Goal: Information Seeking & Learning: Find specific fact

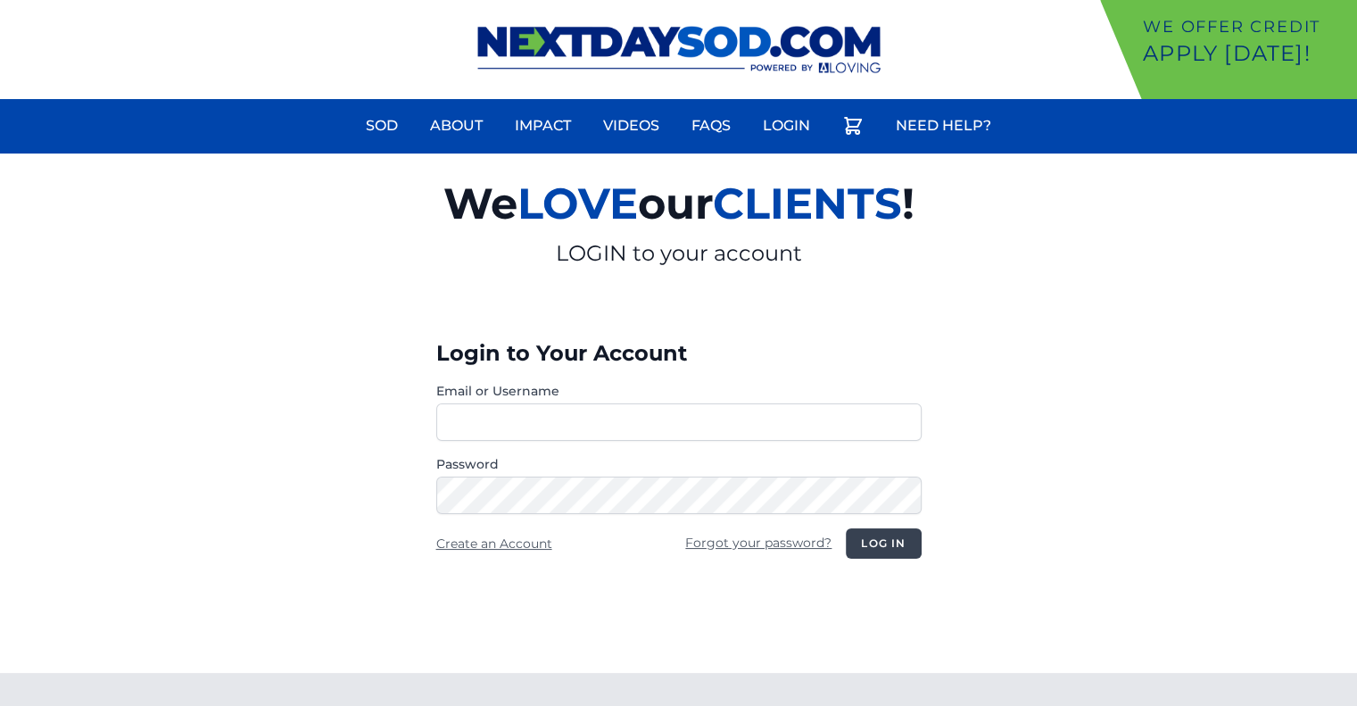
type input "********"
click at [882, 540] on button "Log in" at bounding box center [883, 543] width 75 height 30
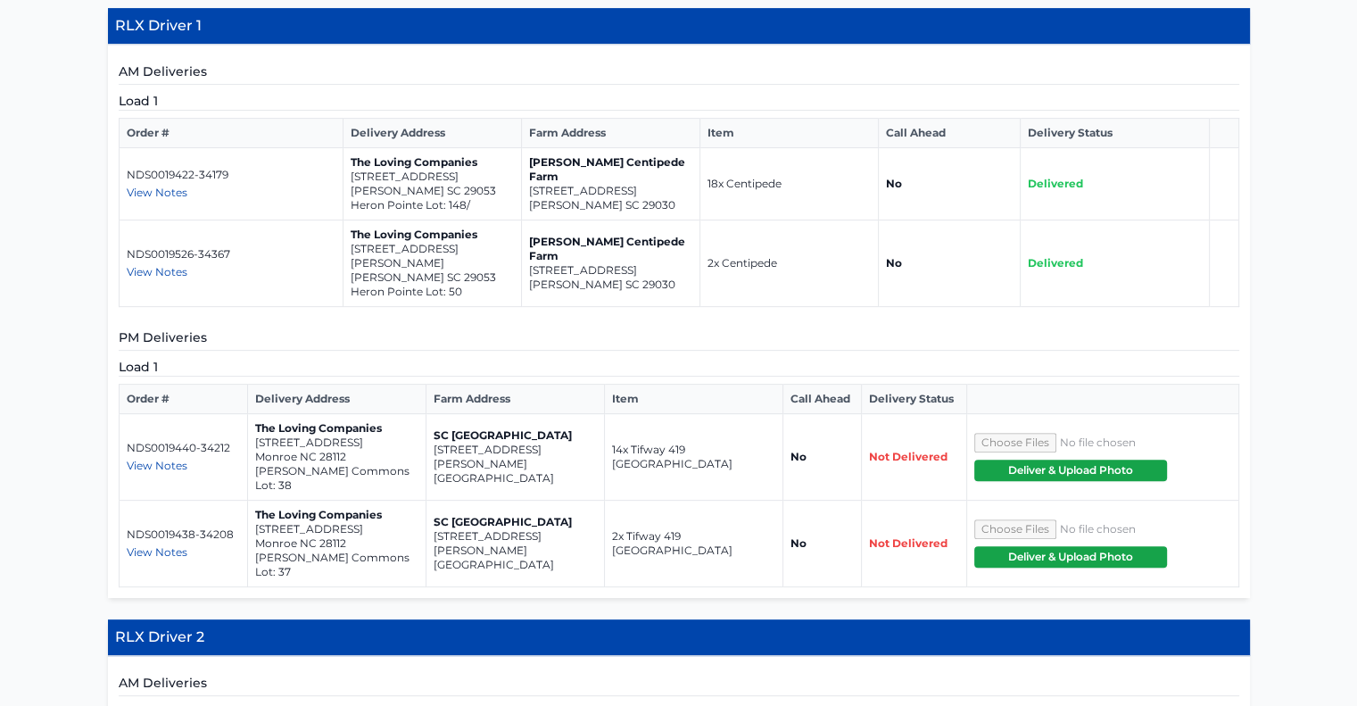
scroll to position [535, 0]
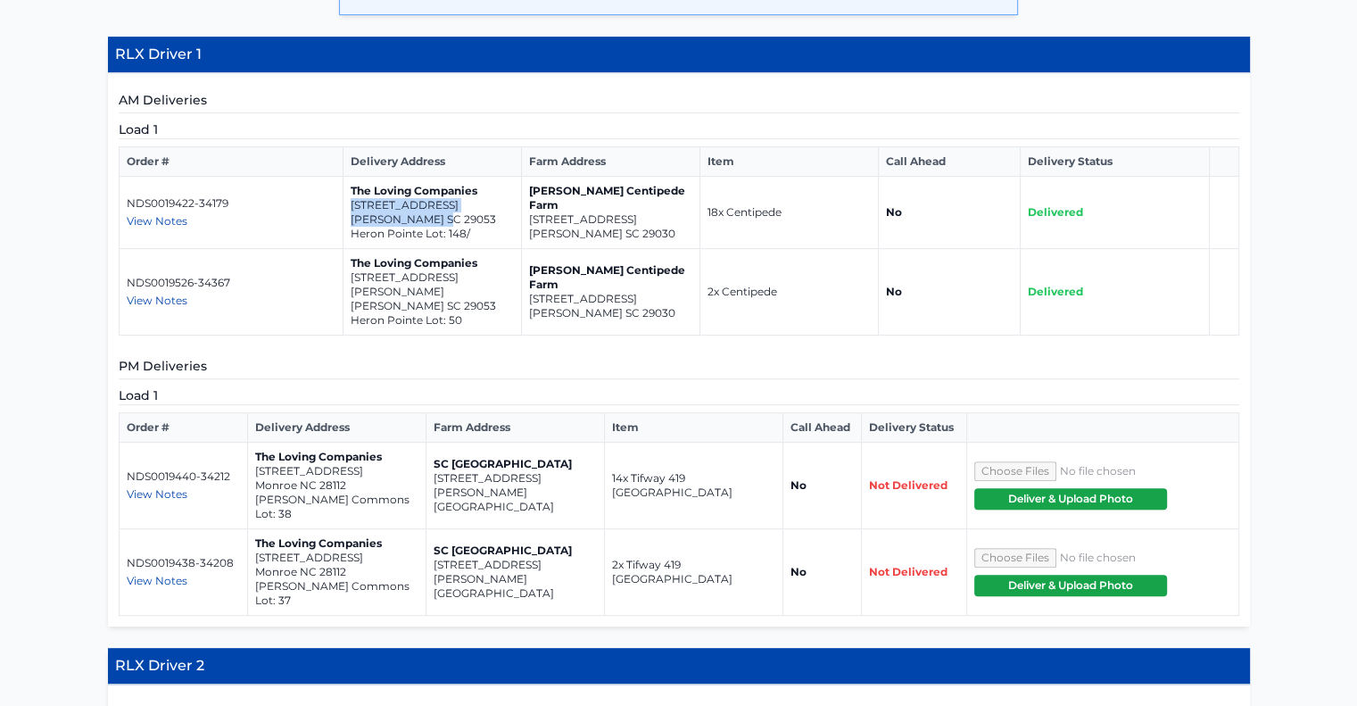
drag, startPoint x: 443, startPoint y: 219, endPoint x: 347, endPoint y: 209, distance: 96.0
click at [347, 209] on td "The Loving Companies [STREET_ADDRESS][PERSON_NAME]/" at bounding box center [433, 213] width 178 height 72
copy td "[STREET_ADDRESS][PERSON_NAME]"
drag, startPoint x: 443, startPoint y: 289, endPoint x: 348, endPoint y: 275, distance: 95.7
click at [348, 275] on td "The Loving Companies [STREET_ADDRESS][PERSON_NAME][PERSON_NAME]" at bounding box center [433, 292] width 178 height 87
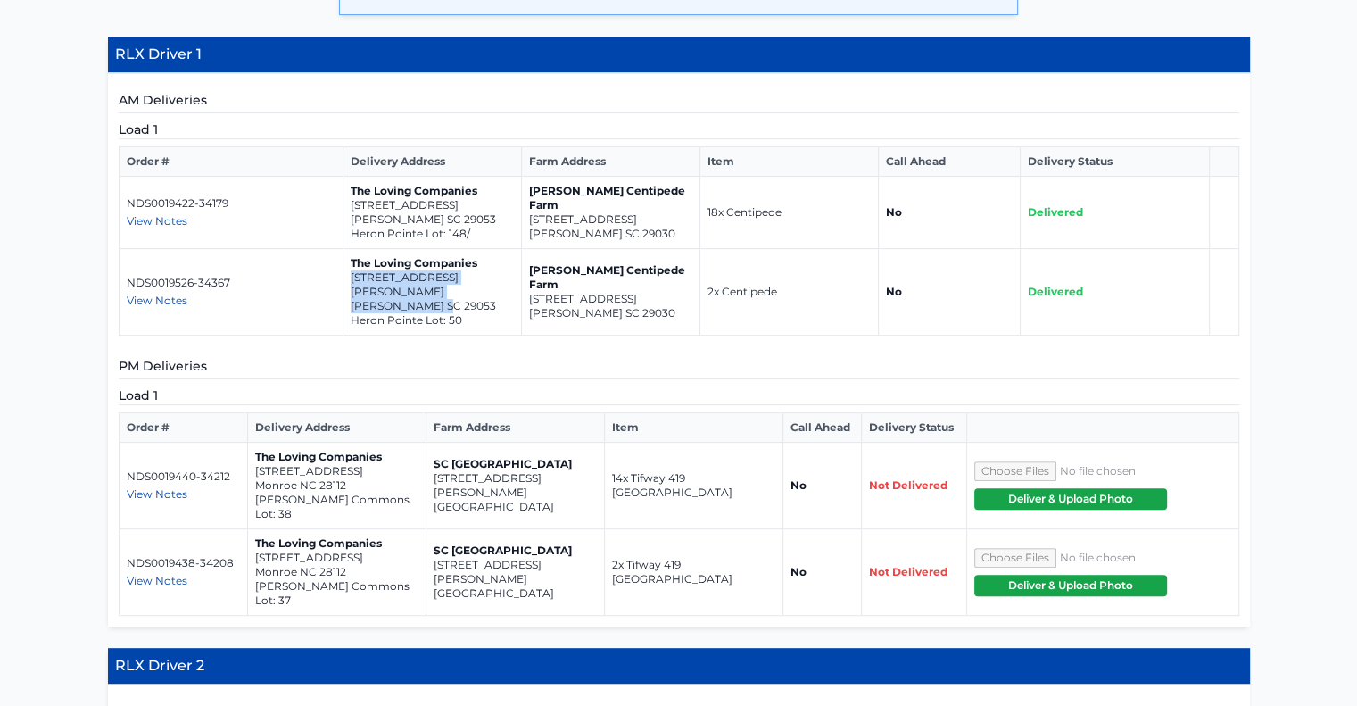
copy td "[STREET_ADDRESS][PERSON_NAME][PERSON_NAME]"
drag, startPoint x: 446, startPoint y: 214, endPoint x: 351, endPoint y: 204, distance: 96.0
click at [351, 204] on td "The Loving Companies [STREET_ADDRESS][PERSON_NAME]/" at bounding box center [433, 213] width 178 height 72
copy td "[STREET_ADDRESS][PERSON_NAME]"
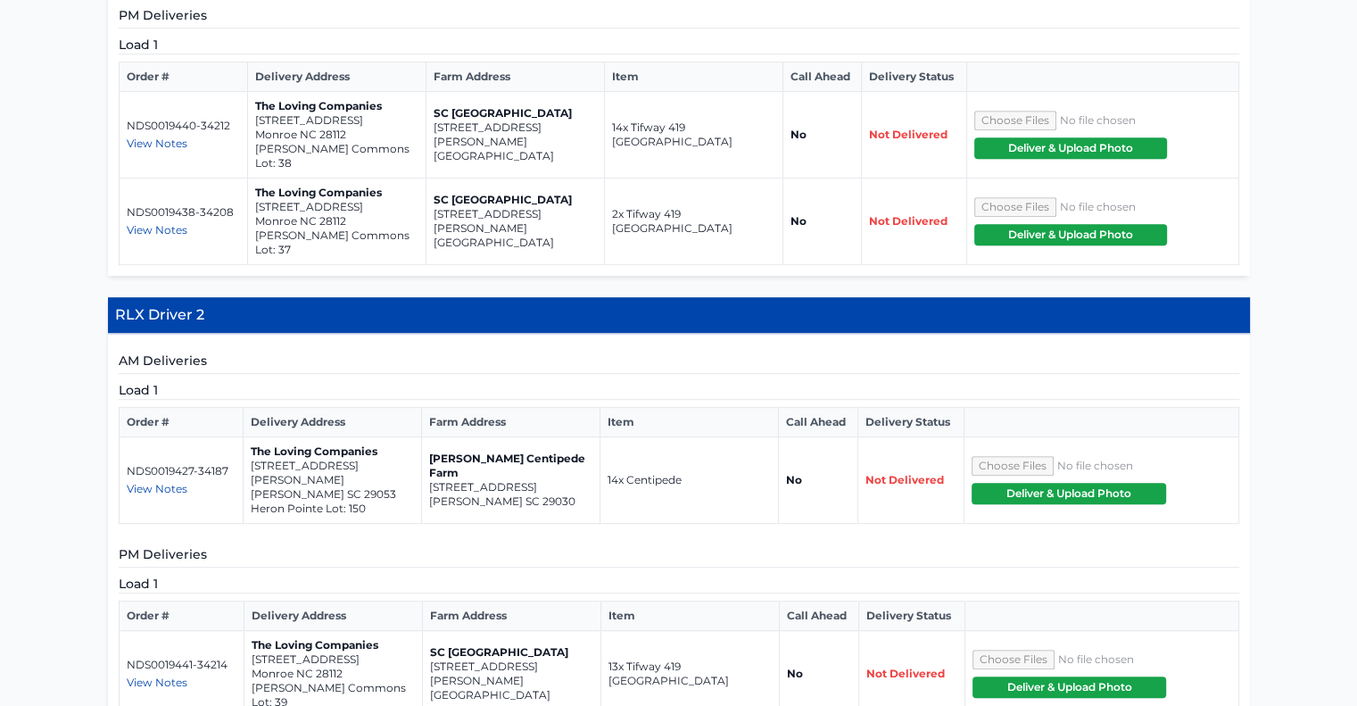
scroll to position [895, 0]
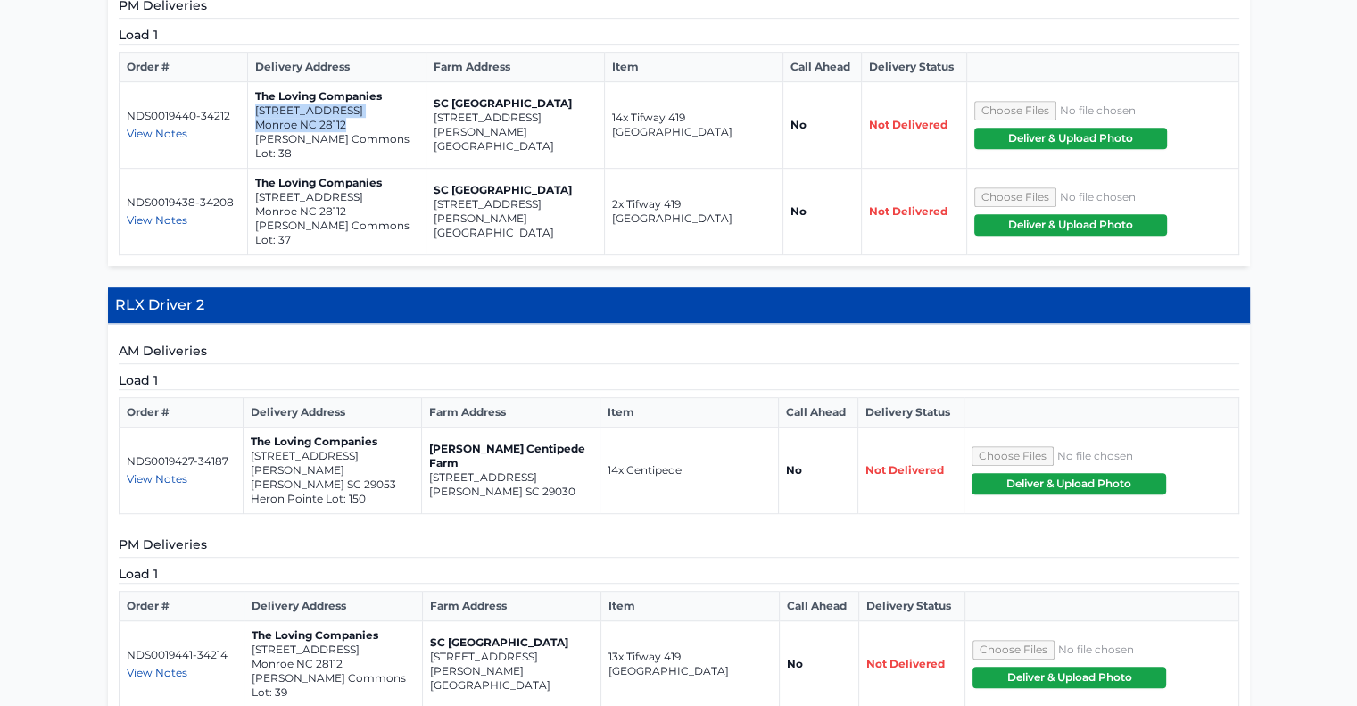
drag, startPoint x: 350, startPoint y: 105, endPoint x: 253, endPoint y: 95, distance: 96.9
click at [253, 95] on td "The Loving Companies [STREET_ADDRESS] [PERSON_NAME] Commons Lot: 38" at bounding box center [336, 125] width 178 height 87
copy td "[STREET_ADDRESS]"
drag, startPoint x: 350, startPoint y: 178, endPoint x: 250, endPoint y: 166, distance: 100.7
click at [250, 169] on td "The Loving Companies [STREET_ADDRESS] [PERSON_NAME] Commons Lot: 37" at bounding box center [336, 212] width 178 height 87
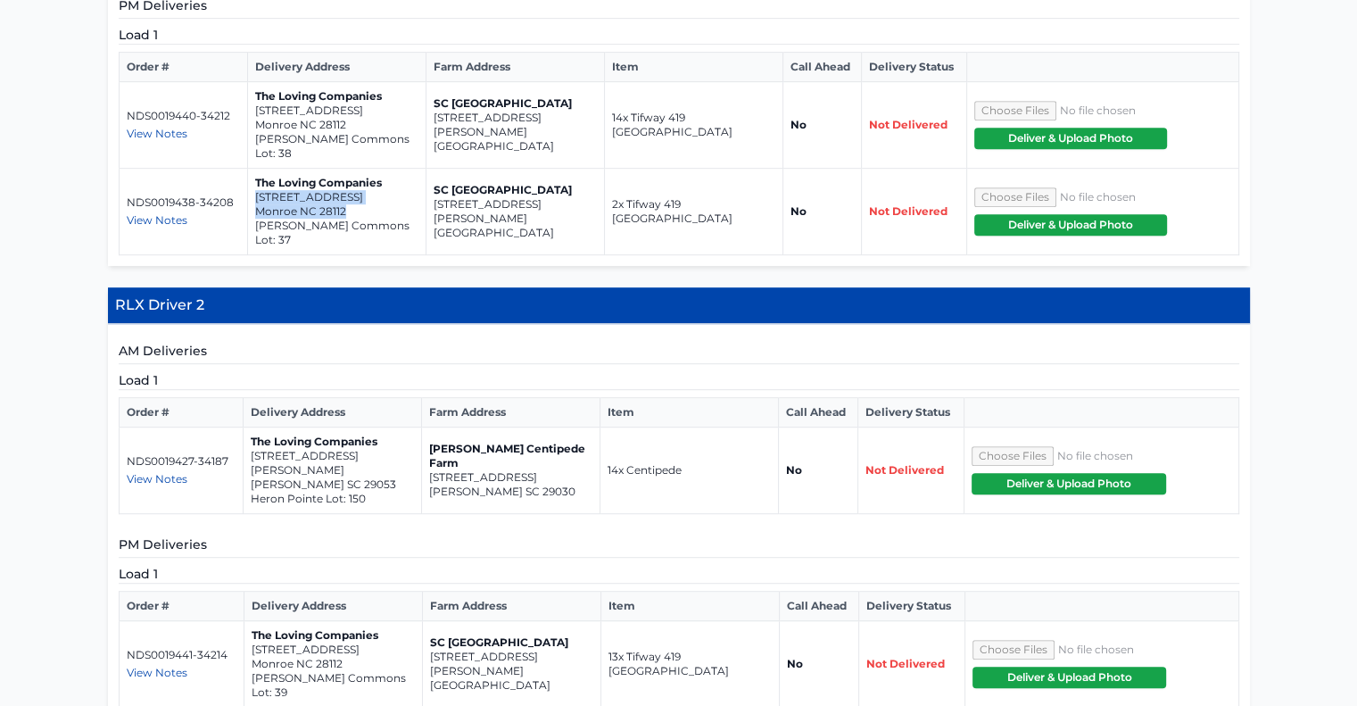
copy td "[STREET_ADDRESS]"
click at [168, 127] on span "View Notes" at bounding box center [157, 133] width 61 height 13
click at [146, 213] on span "View Notes" at bounding box center [157, 219] width 61 height 13
drag, startPoint x: 189, startPoint y: 4, endPoint x: 18, endPoint y: 56, distance: 179.0
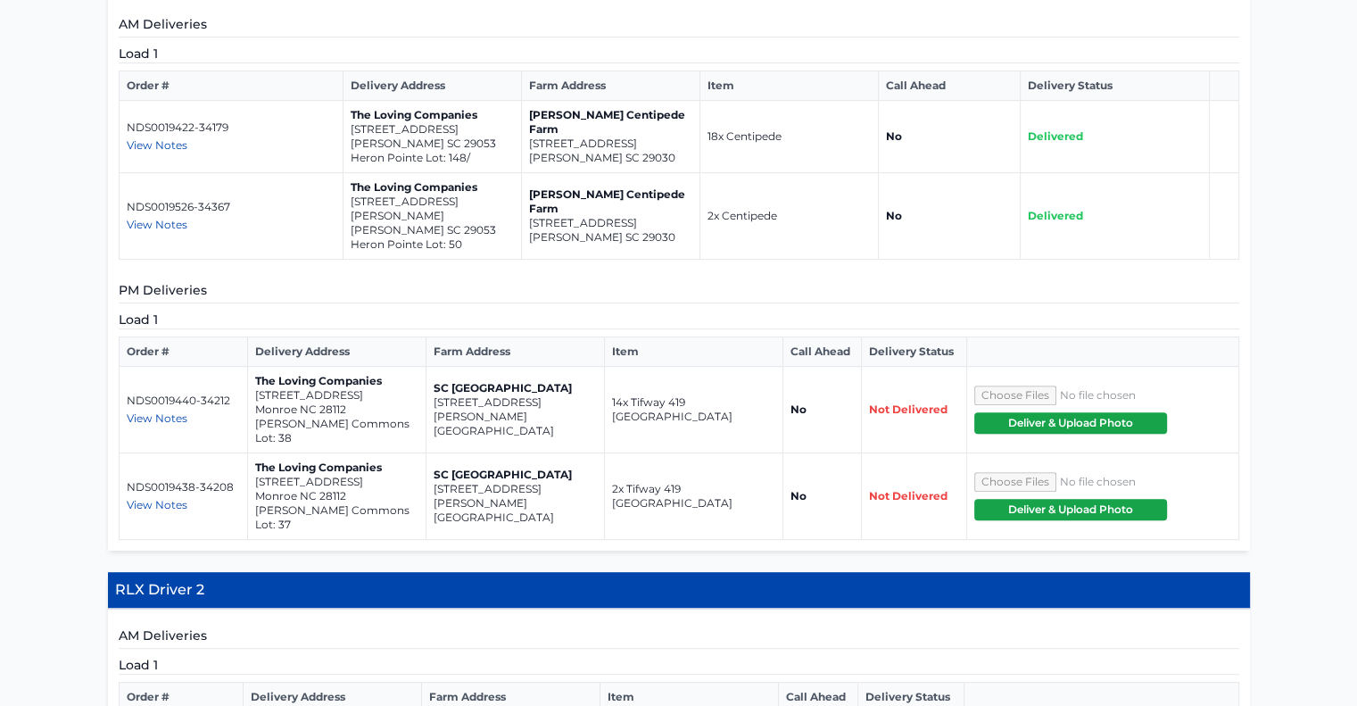
scroll to position [619, 0]
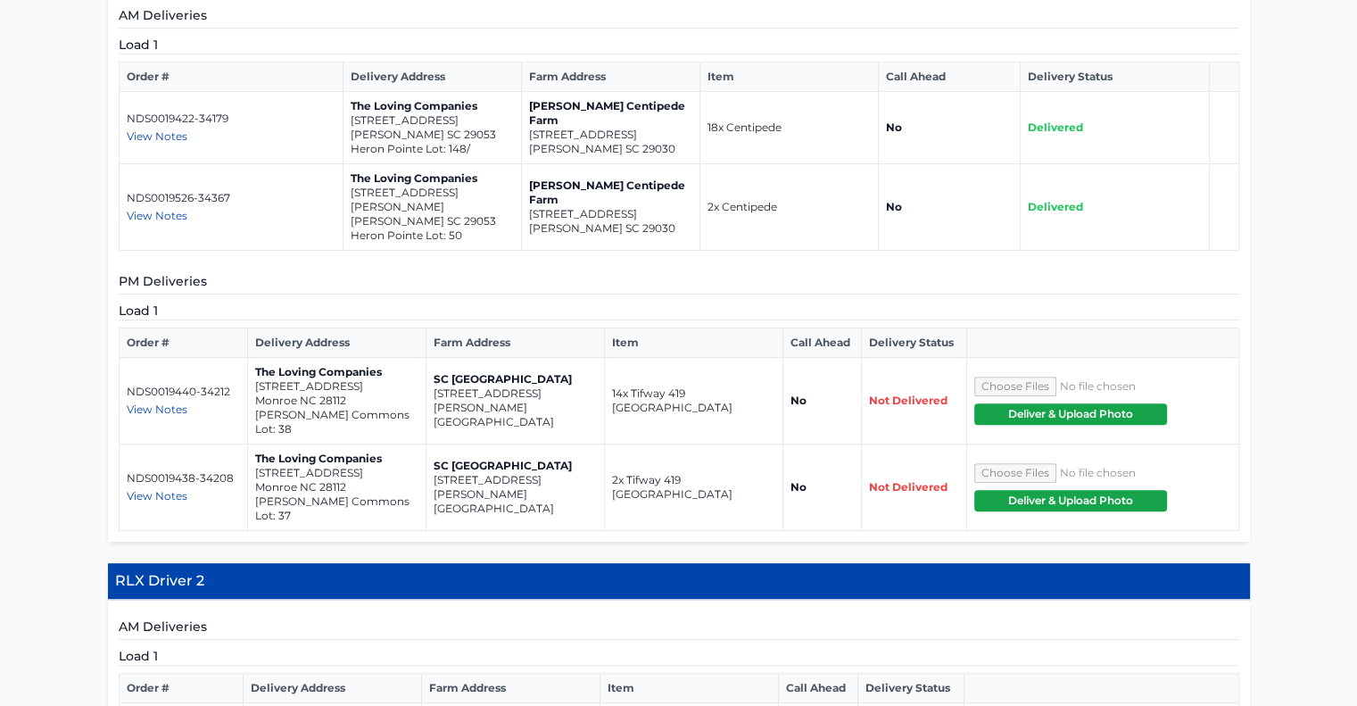
click at [164, 402] on span "View Notes" at bounding box center [157, 408] width 61 height 13
drag, startPoint x: 632, startPoint y: 138, endPoint x: 526, endPoint y: 126, distance: 106.9
click at [526, 126] on td "[PERSON_NAME] Centipede Farm [STREET_ADDRESS][PERSON_NAME]" at bounding box center [611, 128] width 178 height 72
click at [331, 125] on td "NDS0019422-34179 View Notes [PERSON_NAME] - [PHONE_NUMBER]" at bounding box center [231, 128] width 225 height 72
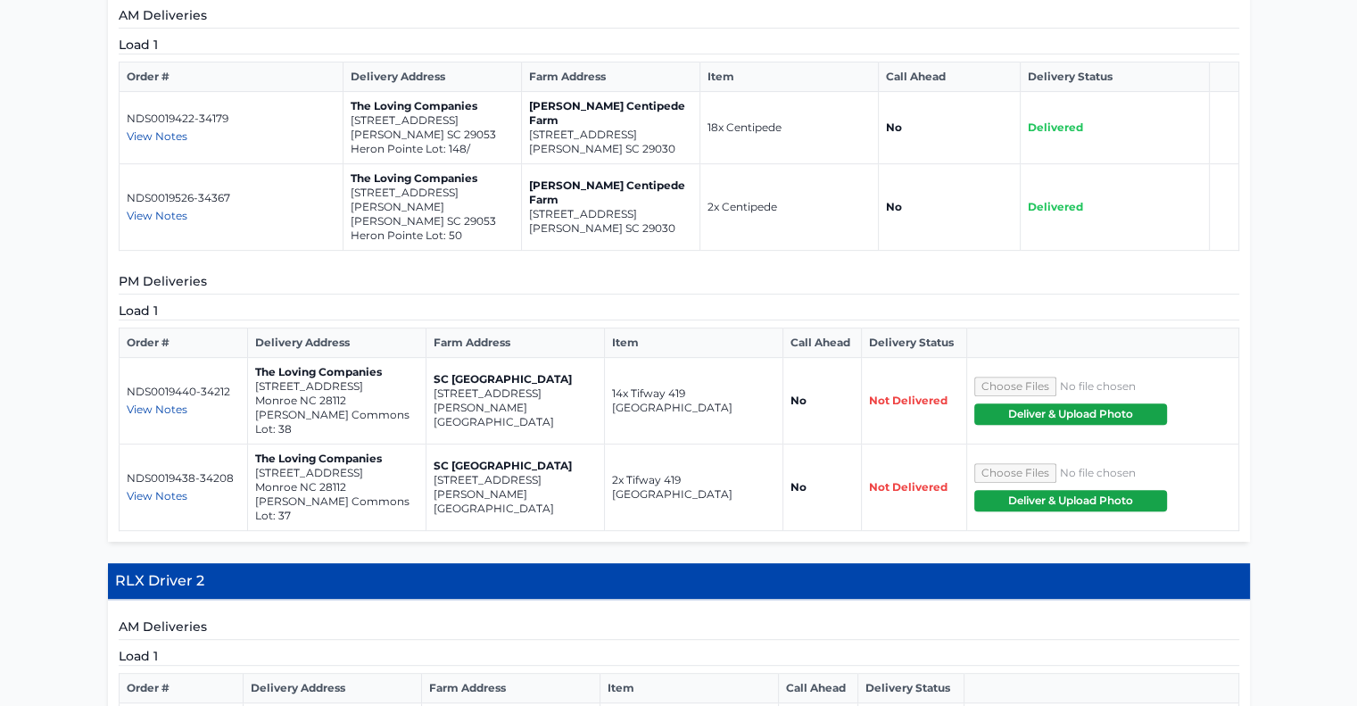
drag, startPoint x: 546, startPoint y: 391, endPoint x: 431, endPoint y: 375, distance: 116.2
click at [431, 375] on td "SC [GEOGRAPHIC_DATA] [STREET_ADDRESS][PERSON_NAME]" at bounding box center [515, 401] width 178 height 87
copy td "[STREET_ADDRESS][PERSON_NAME]"
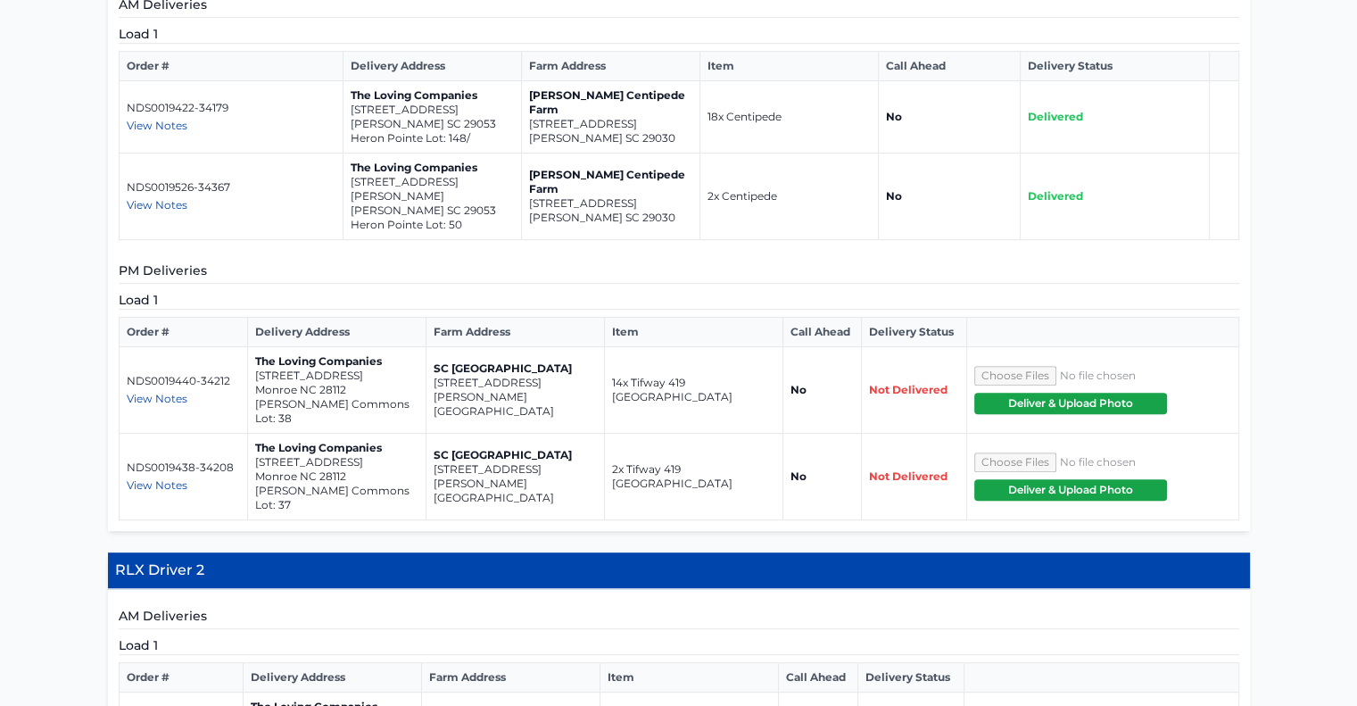
scroll to position [626, 0]
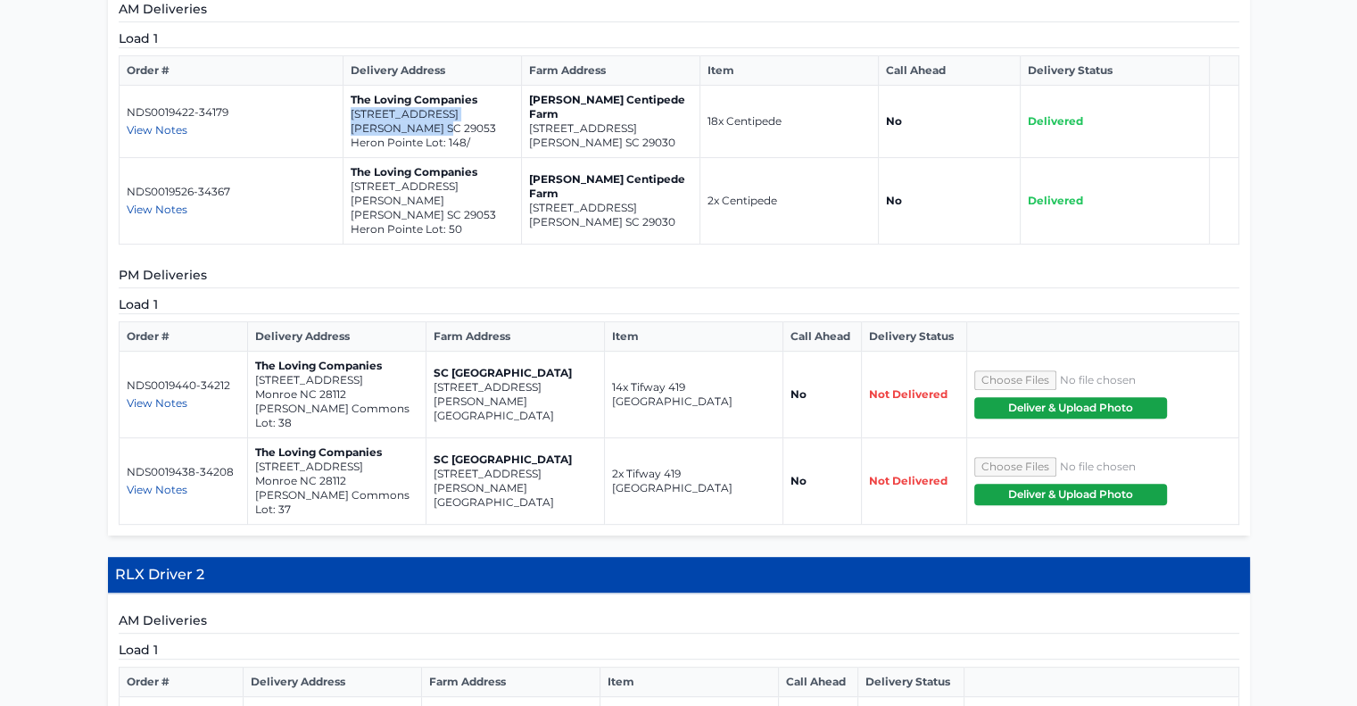
drag, startPoint x: 444, startPoint y: 126, endPoint x: 350, endPoint y: 116, distance: 95.1
click at [350, 116] on td "The Loving Companies [STREET_ADDRESS][PERSON_NAME]/" at bounding box center [433, 122] width 178 height 72
copy td "[STREET_ADDRESS][PERSON_NAME]"
drag, startPoint x: 452, startPoint y: 198, endPoint x: 347, endPoint y: 185, distance: 105.3
click at [347, 185] on td "The Loving Companies [STREET_ADDRESS][PERSON_NAME][PERSON_NAME]" at bounding box center [433, 201] width 178 height 87
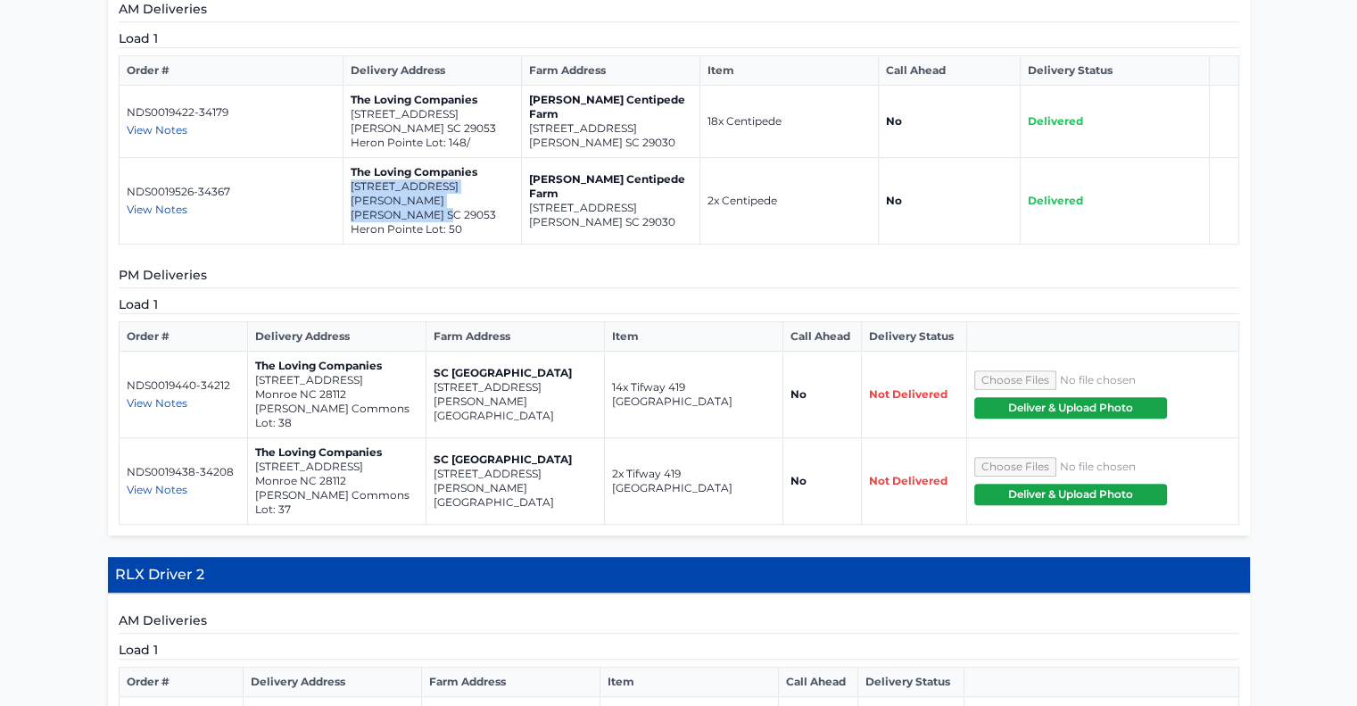
click at [358, 183] on p "[STREET_ADDRESS][PERSON_NAME]" at bounding box center [432, 193] width 163 height 29
drag, startPoint x: 450, startPoint y: 188, endPoint x: 353, endPoint y: 206, distance: 98.0
click at [353, 206] on td "The Loving Companies [STREET_ADDRESS][PERSON_NAME][PERSON_NAME]" at bounding box center [433, 201] width 178 height 87
click at [350, 231] on div "AM Deliveries Load 1 Order # Delivery Address Farm Address Item Call Ahead Deli…" at bounding box center [679, 258] width 1142 height 553
drag, startPoint x: 439, startPoint y: 199, endPoint x: 345, endPoint y: 186, distance: 94.6
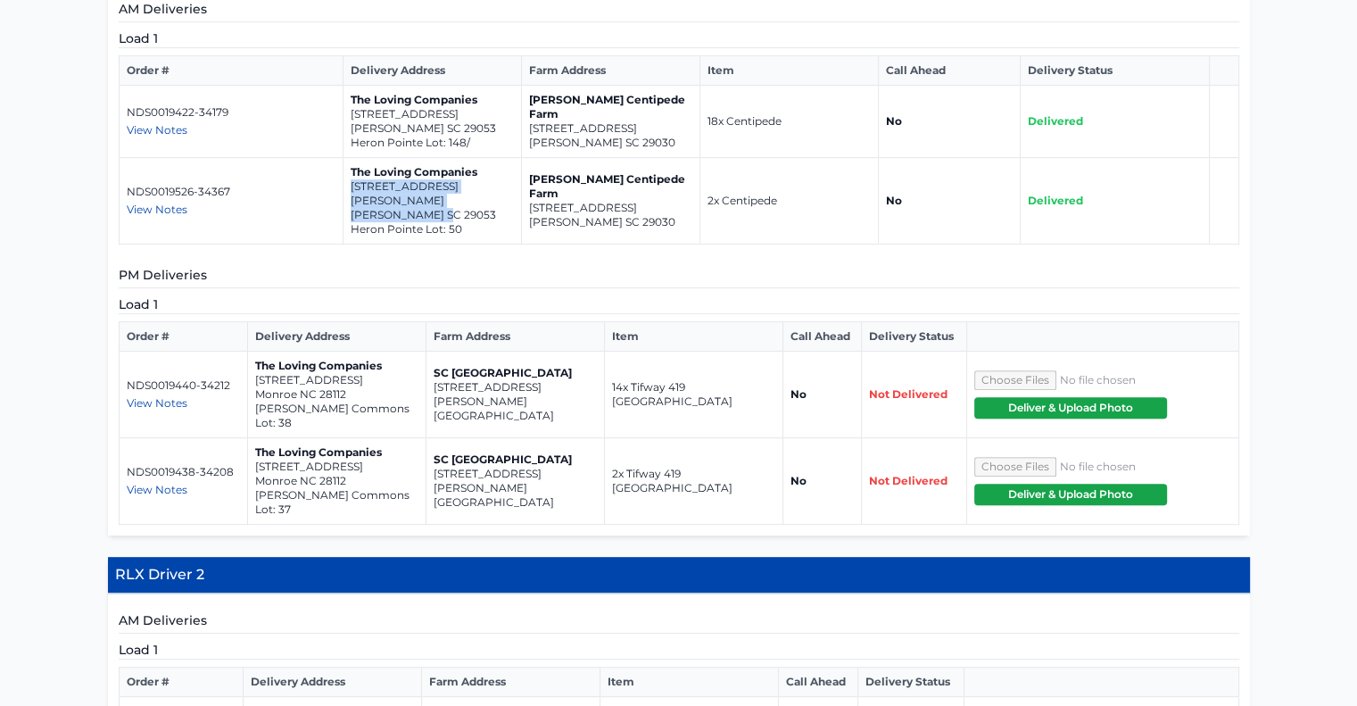
click at [345, 186] on td "The Loving Companies [STREET_ADDRESS][PERSON_NAME][PERSON_NAME]" at bounding box center [433, 201] width 178 height 87
copy td "[STREET_ADDRESS][PERSON_NAME][PERSON_NAME]"
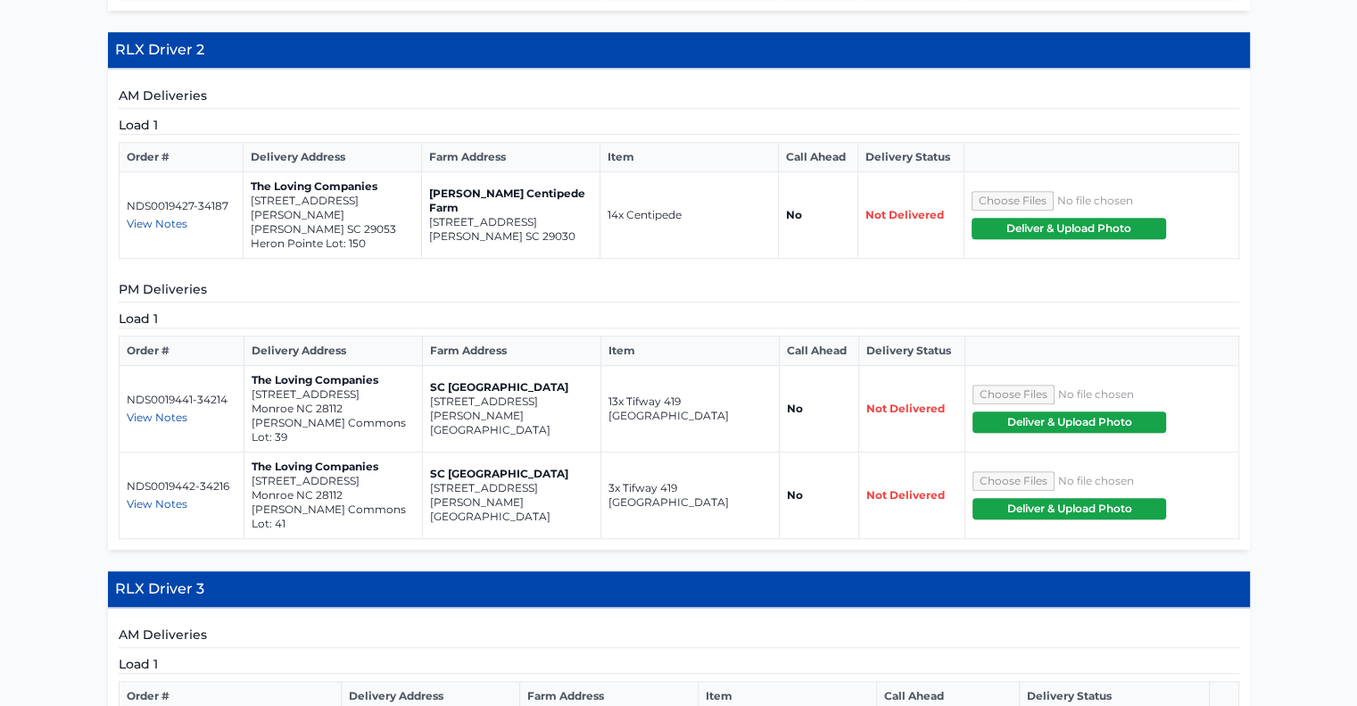
scroll to position [1165, 0]
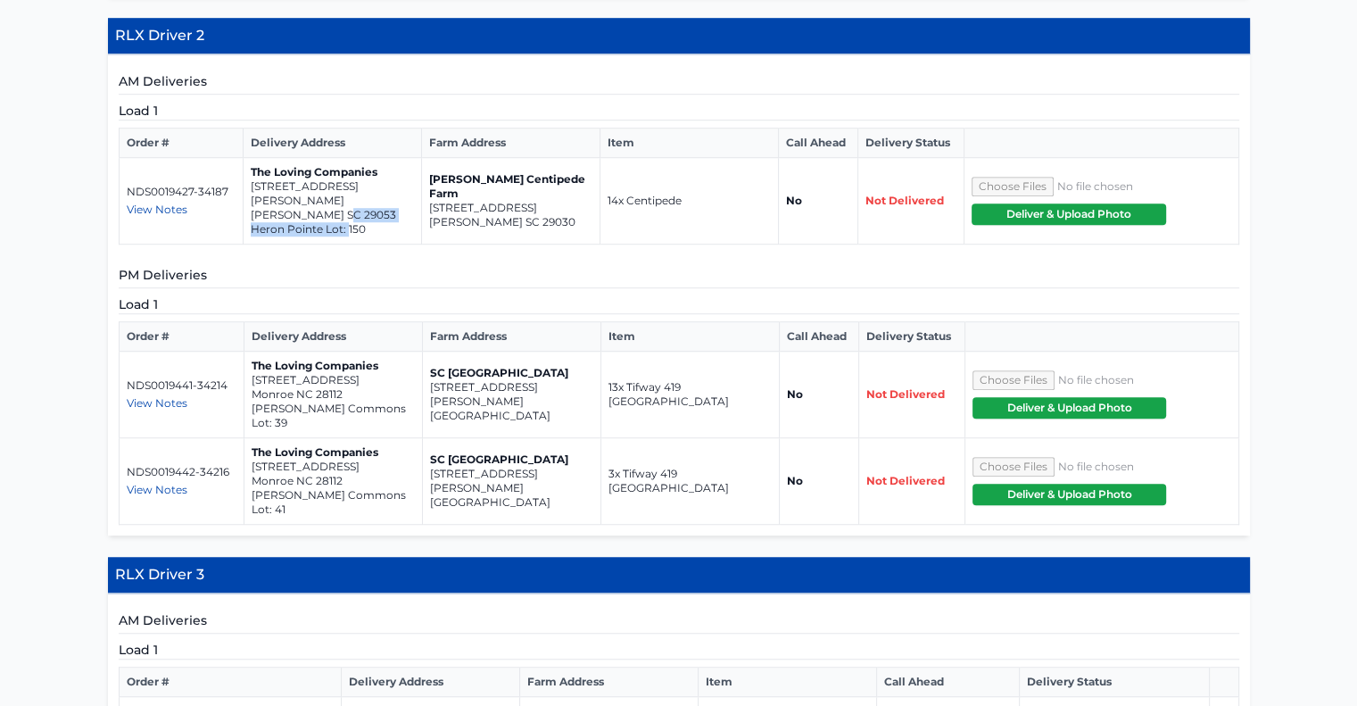
drag, startPoint x: 339, startPoint y: 155, endPoint x: 345, endPoint y: 162, distance: 9.5
click at [345, 162] on td "The Loving Companies [STREET_ADDRESS][PERSON_NAME][PERSON_NAME] Pointe Lot: 150" at bounding box center [332, 201] width 178 height 87
click at [371, 222] on p "Heron Pointe Lot: 150" at bounding box center [332, 229] width 163 height 14
drag, startPoint x: 346, startPoint y: 149, endPoint x: 247, endPoint y: 141, distance: 99.4
click at [247, 158] on td "The Loving Companies [STREET_ADDRESS][PERSON_NAME][PERSON_NAME] Pointe Lot: 150" at bounding box center [332, 201] width 178 height 87
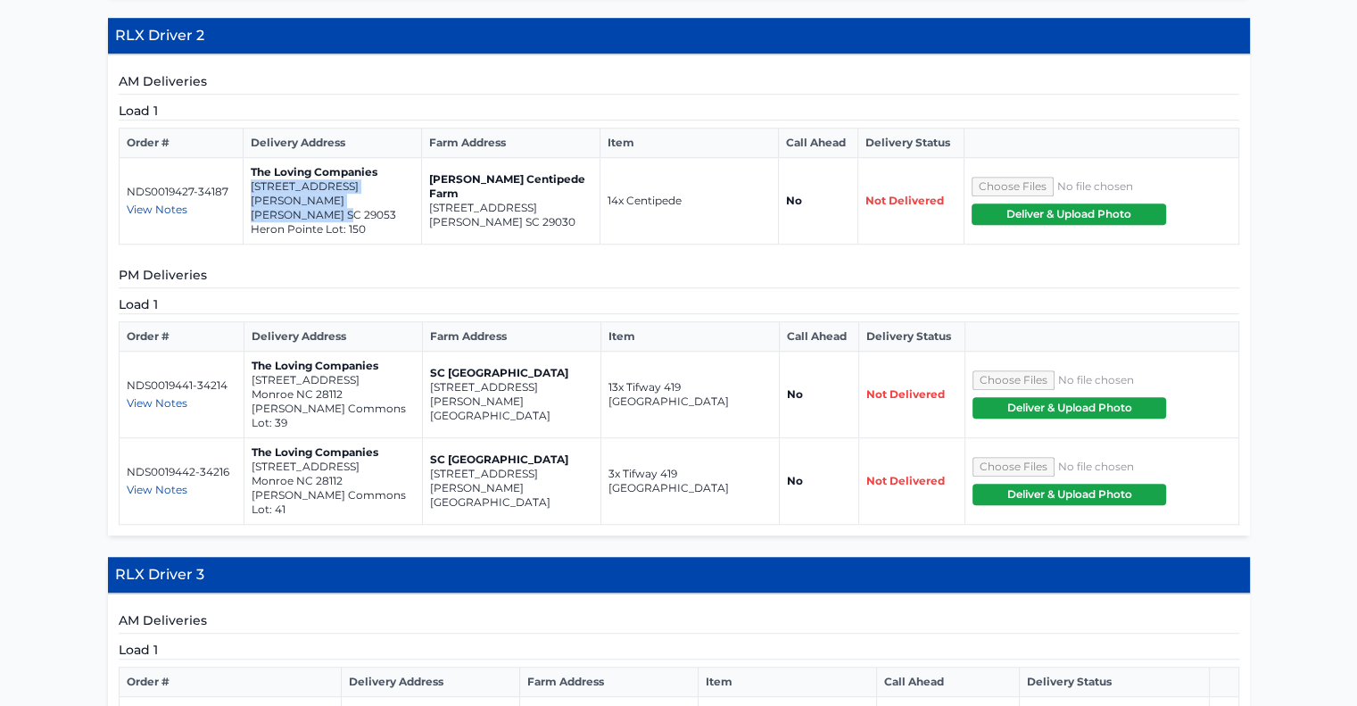
copy td "[STREET_ADDRESS][PERSON_NAME][PERSON_NAME]"
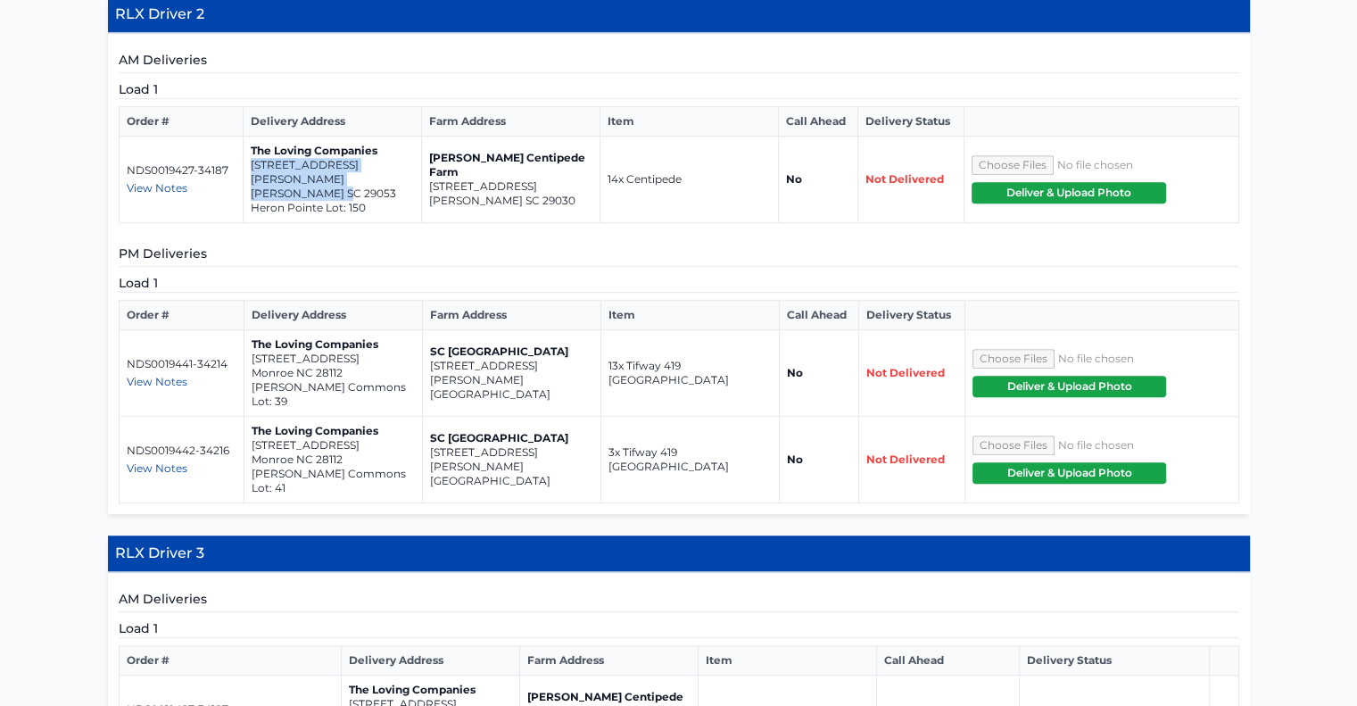
scroll to position [1177, 0]
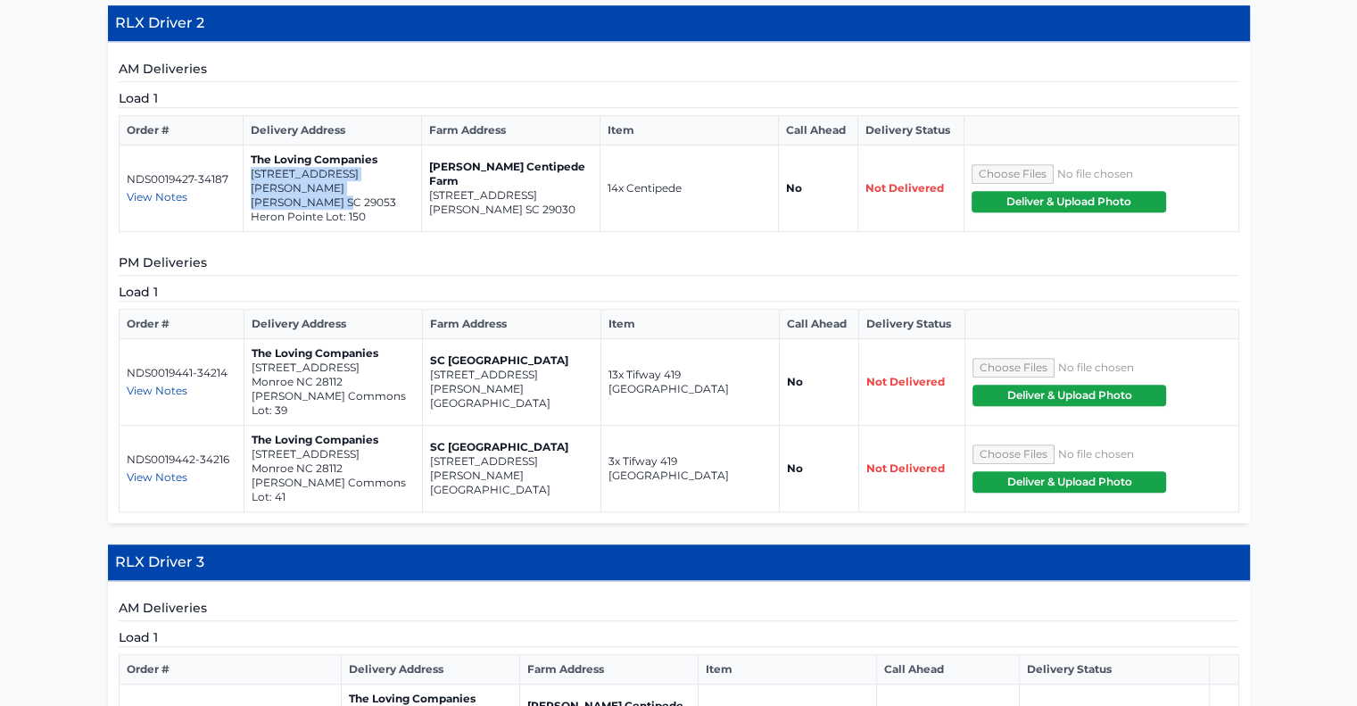
drag, startPoint x: 539, startPoint y: 327, endPoint x: 429, endPoint y: 315, distance: 110.5
click at [429, 339] on td "SC [GEOGRAPHIC_DATA] [STREET_ADDRESS][PERSON_NAME]" at bounding box center [511, 382] width 178 height 87
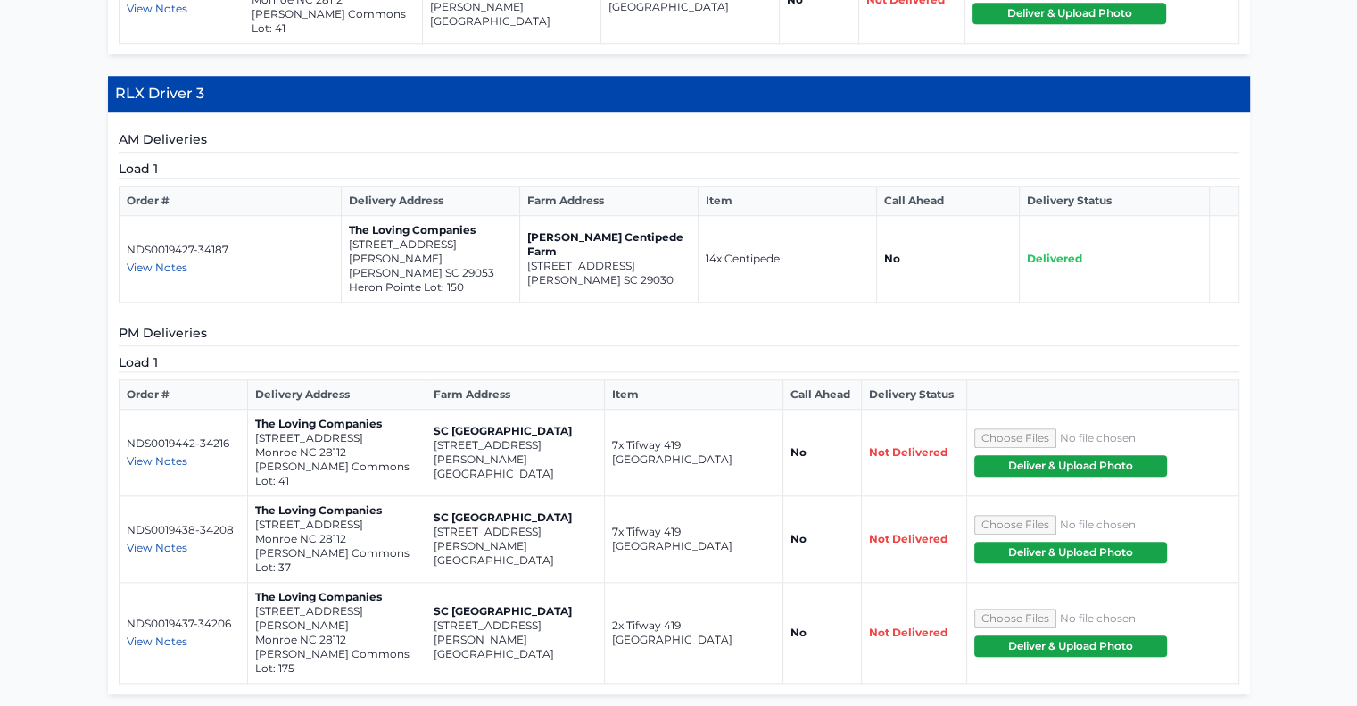
scroll to position [1660, 0]
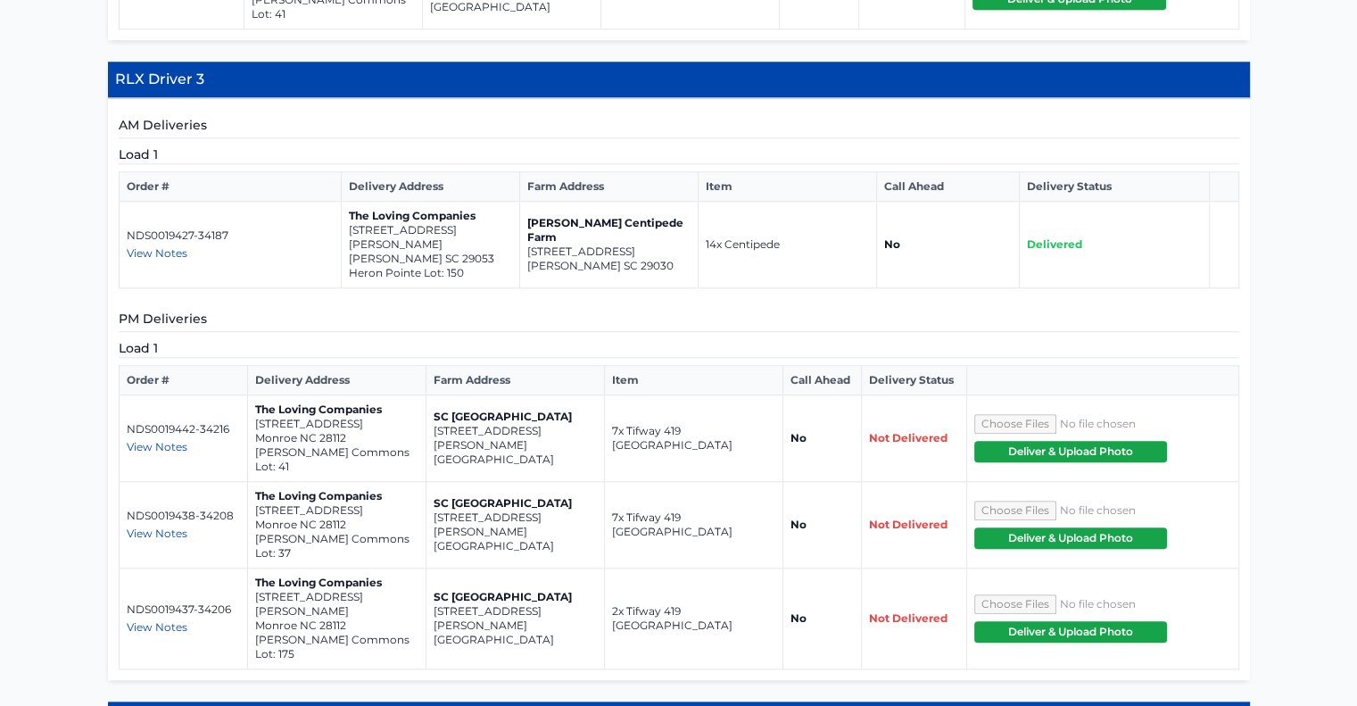
drag, startPoint x: 545, startPoint y: 337, endPoint x: 439, endPoint y: 339, distance: 106.2
click at [439, 452] on p "[GEOGRAPHIC_DATA]" at bounding box center [515, 459] width 163 height 14
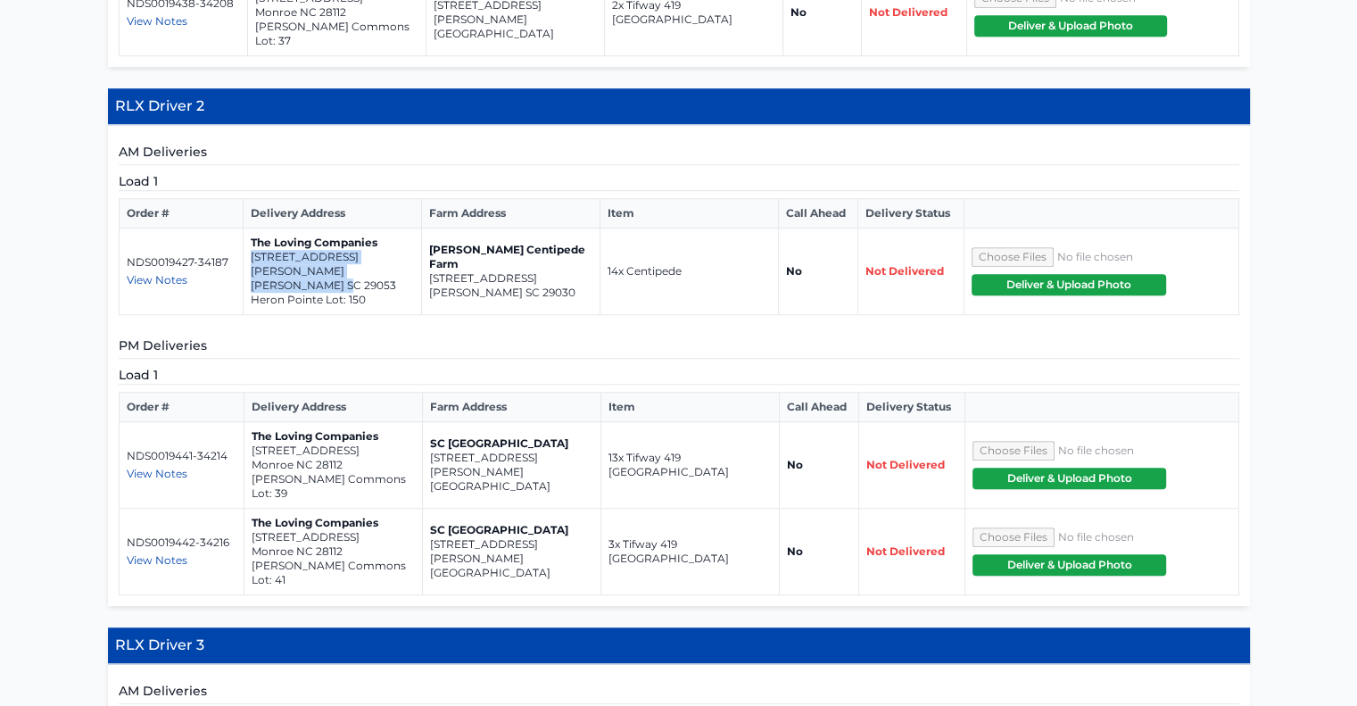
scroll to position [1075, 0]
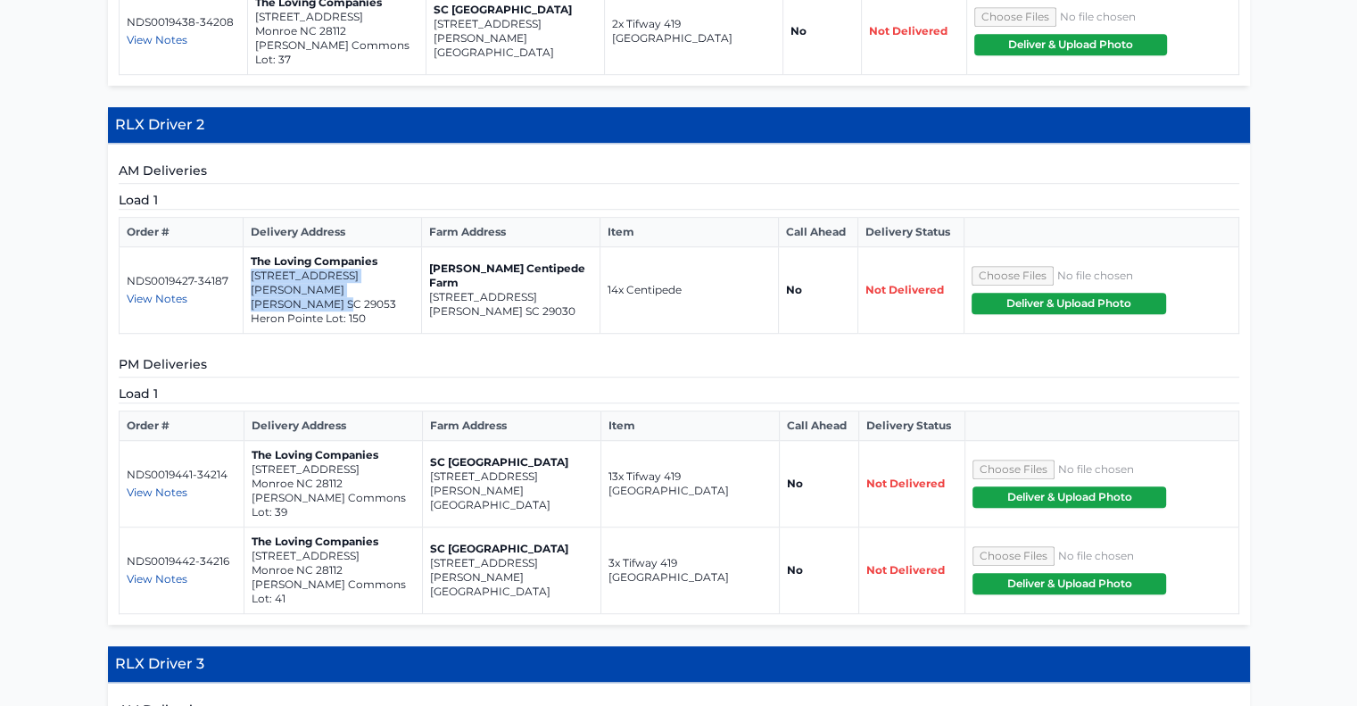
drag, startPoint x: 542, startPoint y: 428, endPoint x: 427, endPoint y: 418, distance: 114.7
click at [427, 441] on td "SC [GEOGRAPHIC_DATA] [STREET_ADDRESS][PERSON_NAME]" at bounding box center [511, 484] width 178 height 87
copy td "[STREET_ADDRESS][PERSON_NAME]"
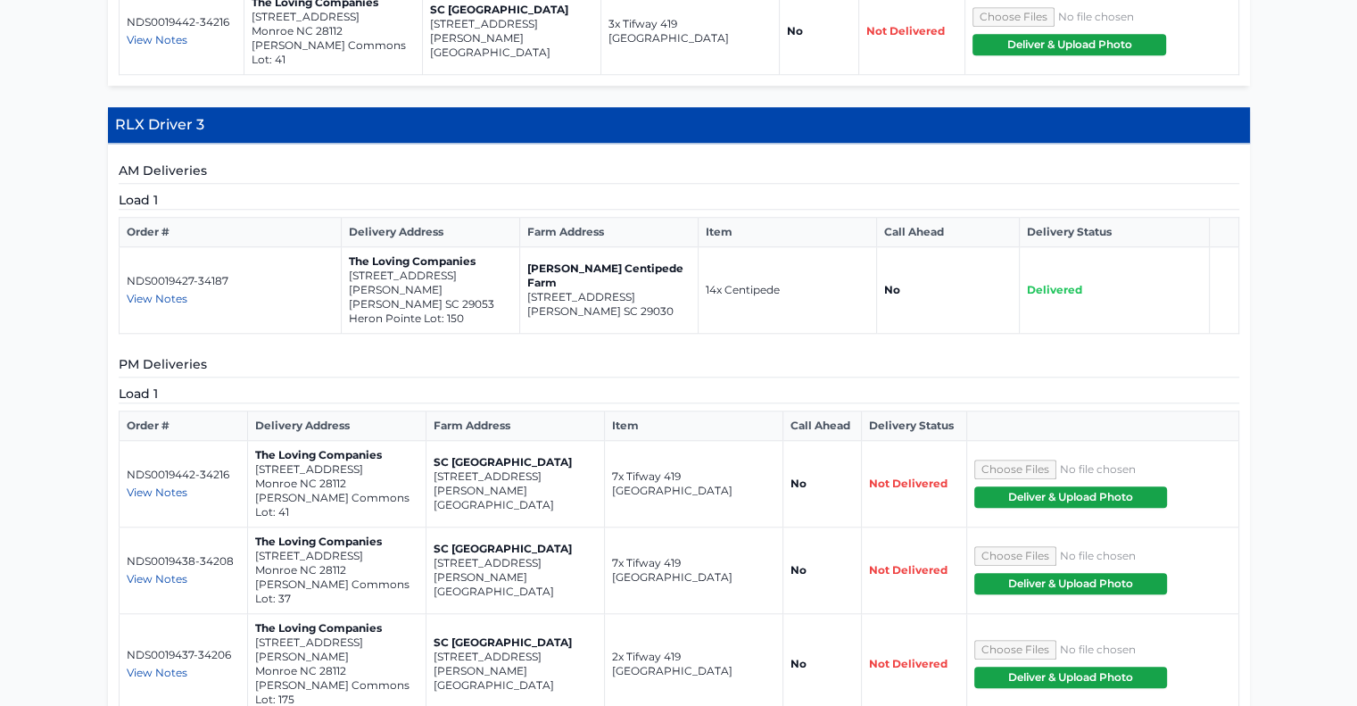
scroll to position [1610, 0]
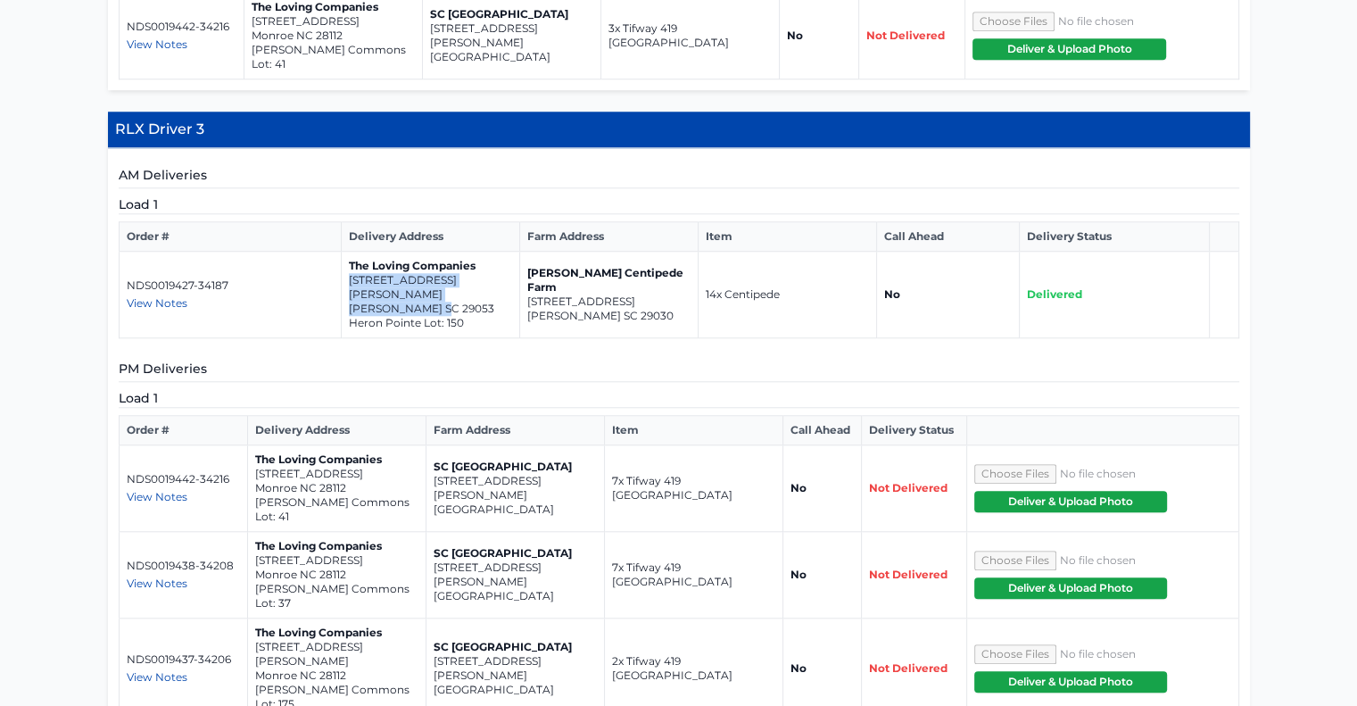
drag, startPoint x: 443, startPoint y: 203, endPoint x: 345, endPoint y: 188, distance: 98.3
click at [345, 252] on td "The Loving Companies [STREET_ADDRESS][PERSON_NAME][PERSON_NAME] Pointe Lot: 150" at bounding box center [430, 295] width 178 height 87
drag, startPoint x: 347, startPoint y: 523, endPoint x: 253, endPoint y: 508, distance: 94.9
click at [253, 618] on td "The Loving Companies [STREET_ADDRESS][PERSON_NAME] [PERSON_NAME] Commons Lot: 1…" at bounding box center [336, 668] width 178 height 101
drag, startPoint x: 543, startPoint y: 386, endPoint x: 428, endPoint y: 377, distance: 114.6
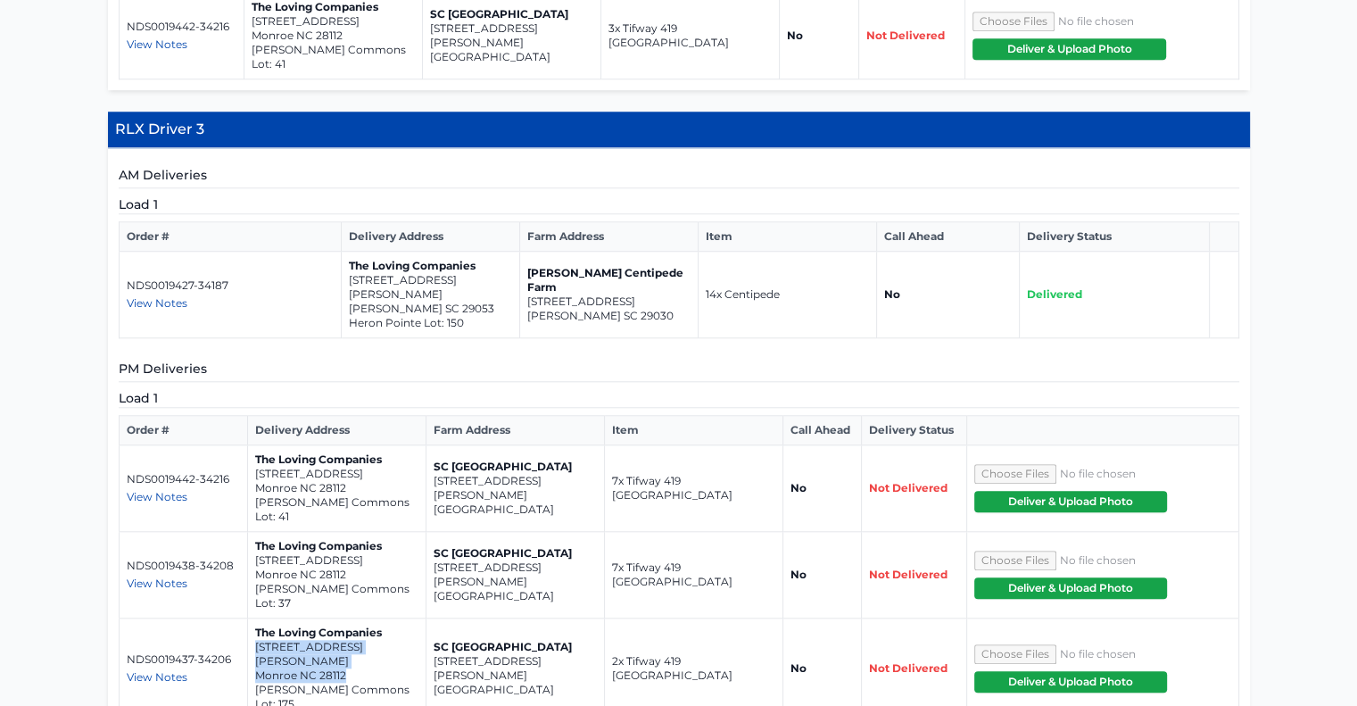
click at [428, 445] on td "SC [GEOGRAPHIC_DATA] [STREET_ADDRESS][PERSON_NAME]" at bounding box center [515, 488] width 178 height 87
click at [175, 490] on span "View Notes" at bounding box center [157, 496] width 61 height 13
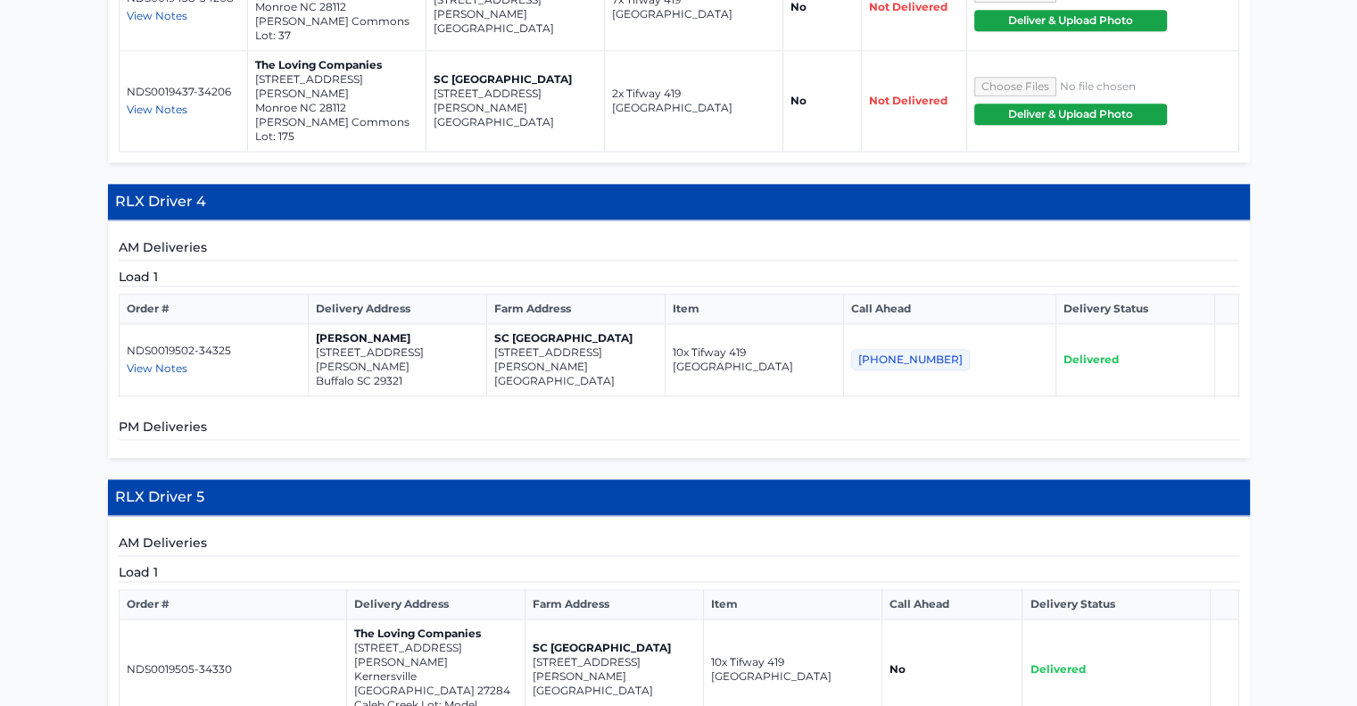
scroll to position [2174, 0]
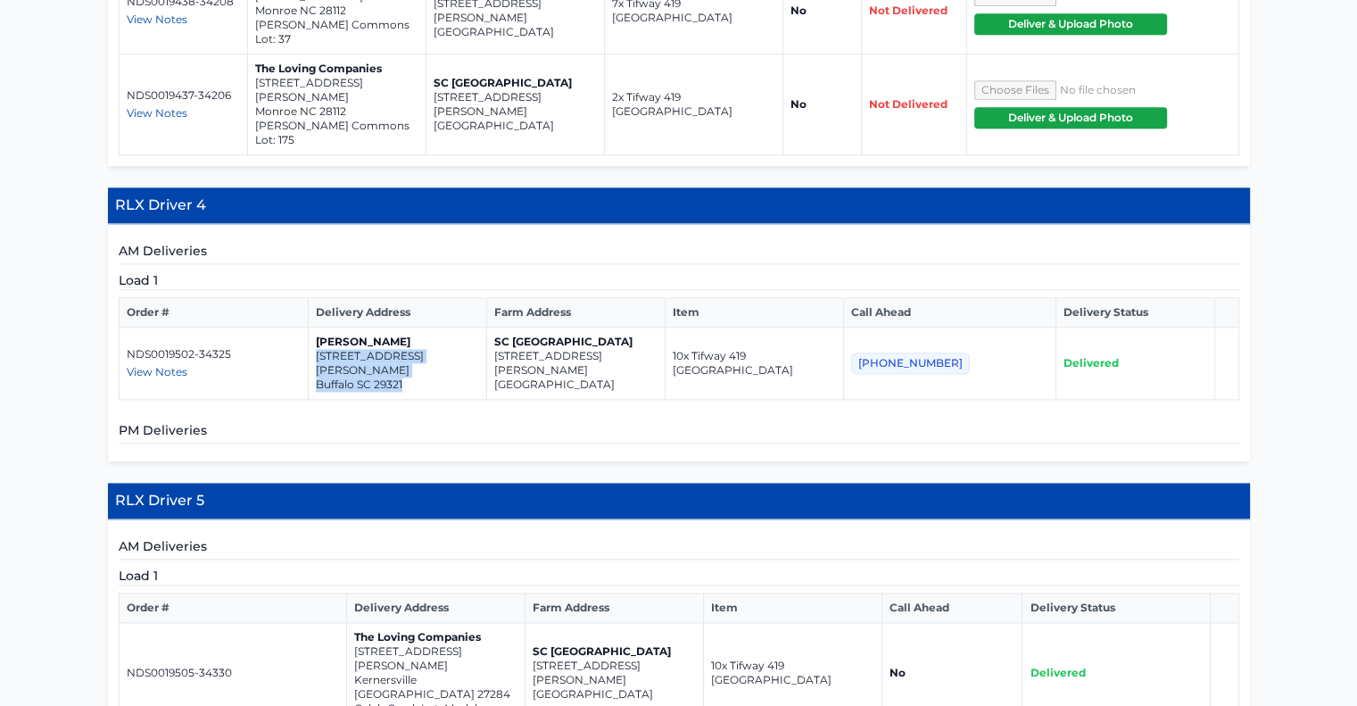
drag, startPoint x: 418, startPoint y: 204, endPoint x: 330, endPoint y: 194, distance: 88.1
click at [330, 327] on td "[PERSON_NAME] [STREET_ADDRESS][PERSON_NAME]" at bounding box center [398, 363] width 178 height 72
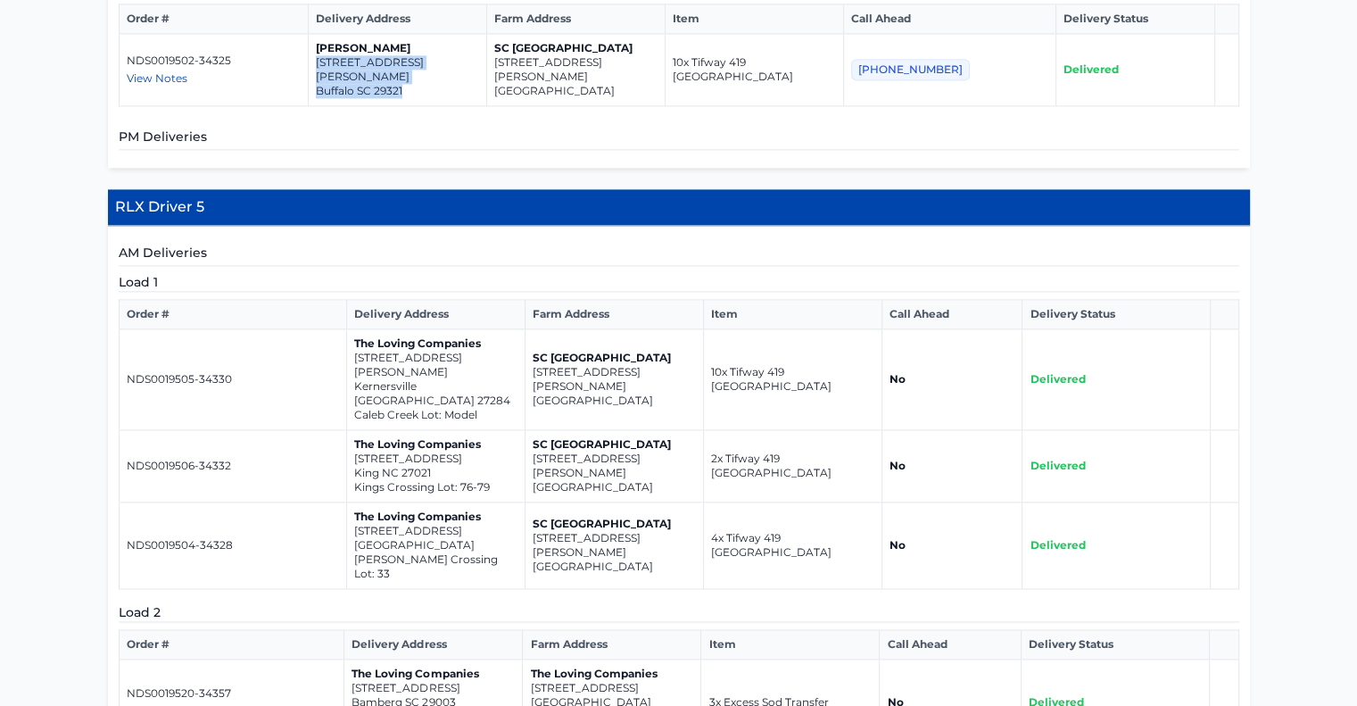
scroll to position [2463, 0]
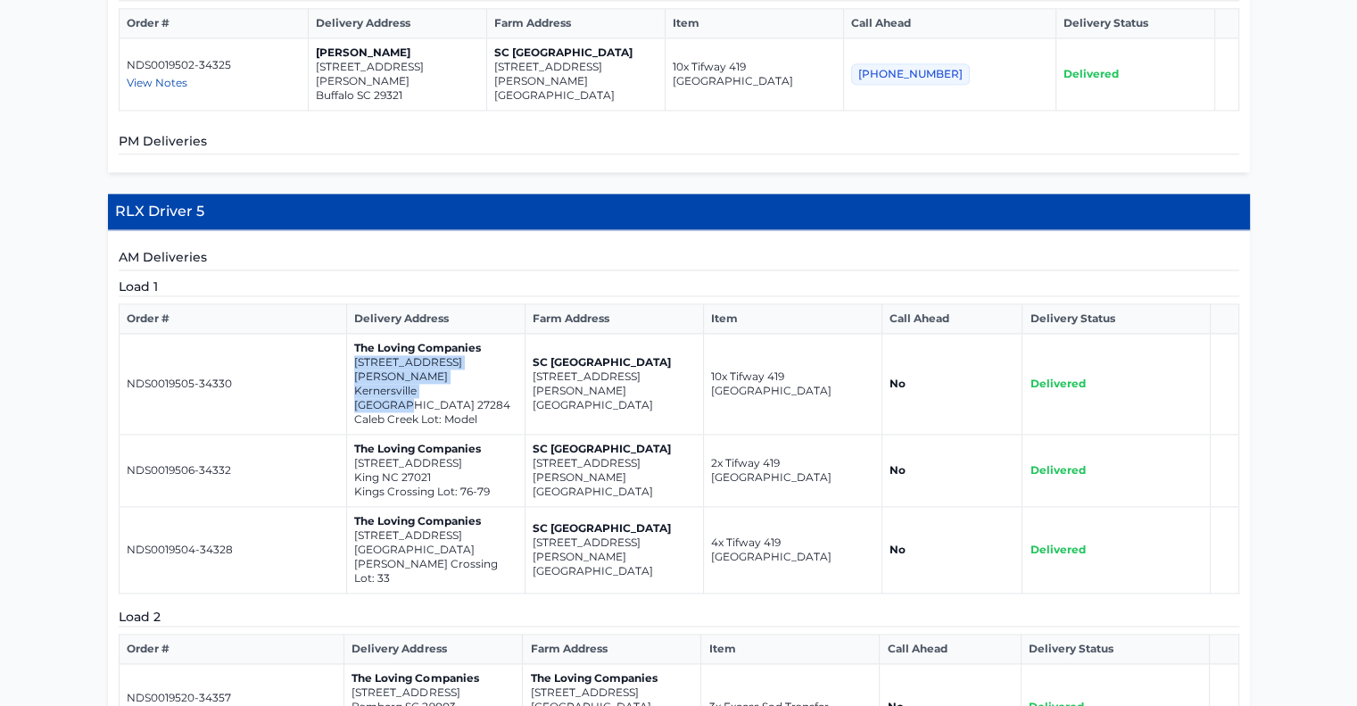
drag, startPoint x: 472, startPoint y: 195, endPoint x: 352, endPoint y: 185, distance: 120.1
click at [352, 334] on td "The Loving Companies [STREET_ADDRESS][PERSON_NAME] [GEOGRAPHIC_DATA] Lot: Model" at bounding box center [435, 384] width 178 height 101
drag, startPoint x: 442, startPoint y: 263, endPoint x: 352, endPoint y: 256, distance: 90.4
click at [352, 435] on td "The Loving Companies [STREET_ADDRESS] [GEOGRAPHIC_DATA] Lot: 76-79" at bounding box center [435, 471] width 178 height 72
drag, startPoint x: 494, startPoint y: 336, endPoint x: 351, endPoint y: 328, distance: 143.9
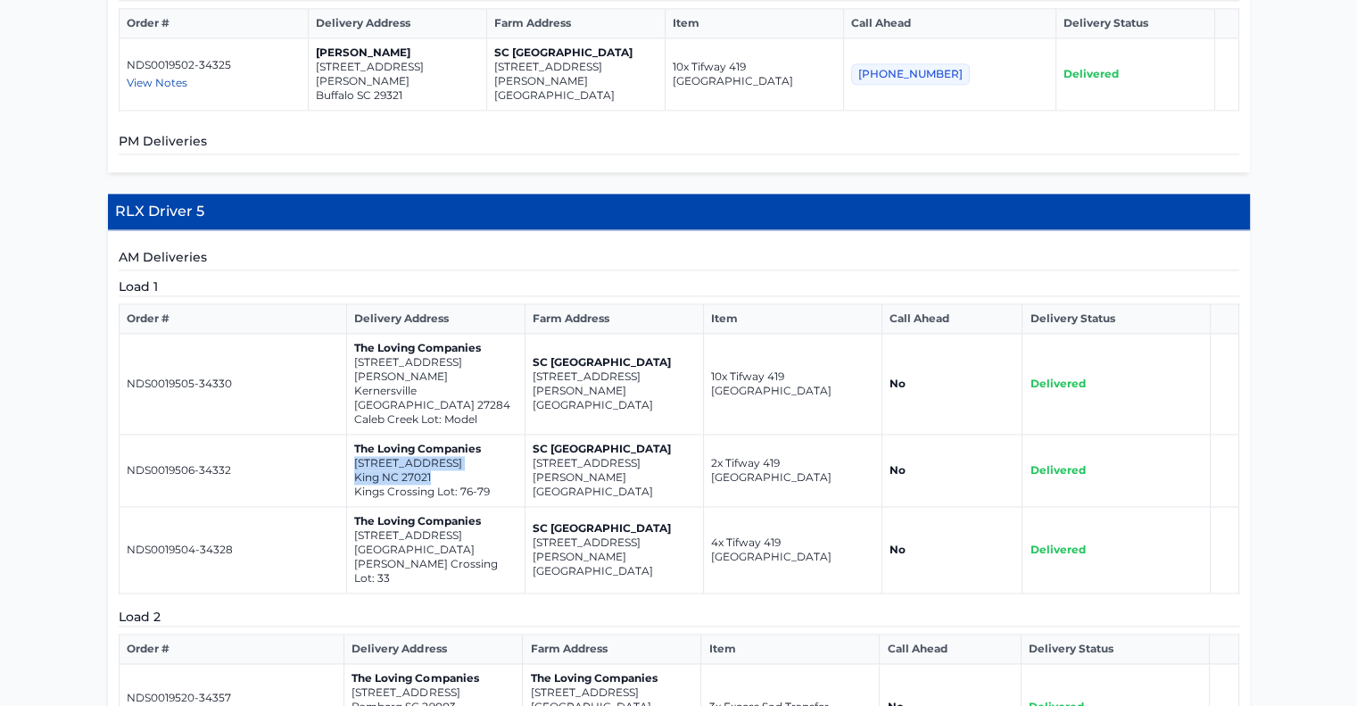
click at [351, 507] on td "The Loving Companies [STREET_ADDRESS][PERSON_NAME]" at bounding box center [435, 550] width 178 height 87
drag, startPoint x: 664, startPoint y: 479, endPoint x: 527, endPoint y: 463, distance: 137.5
click at [527, 664] on td "The Loving Companies [STREET_ADDRESS] [PERSON_NAME][GEOGRAPHIC_DATA] Lot: 28" at bounding box center [612, 707] width 178 height 87
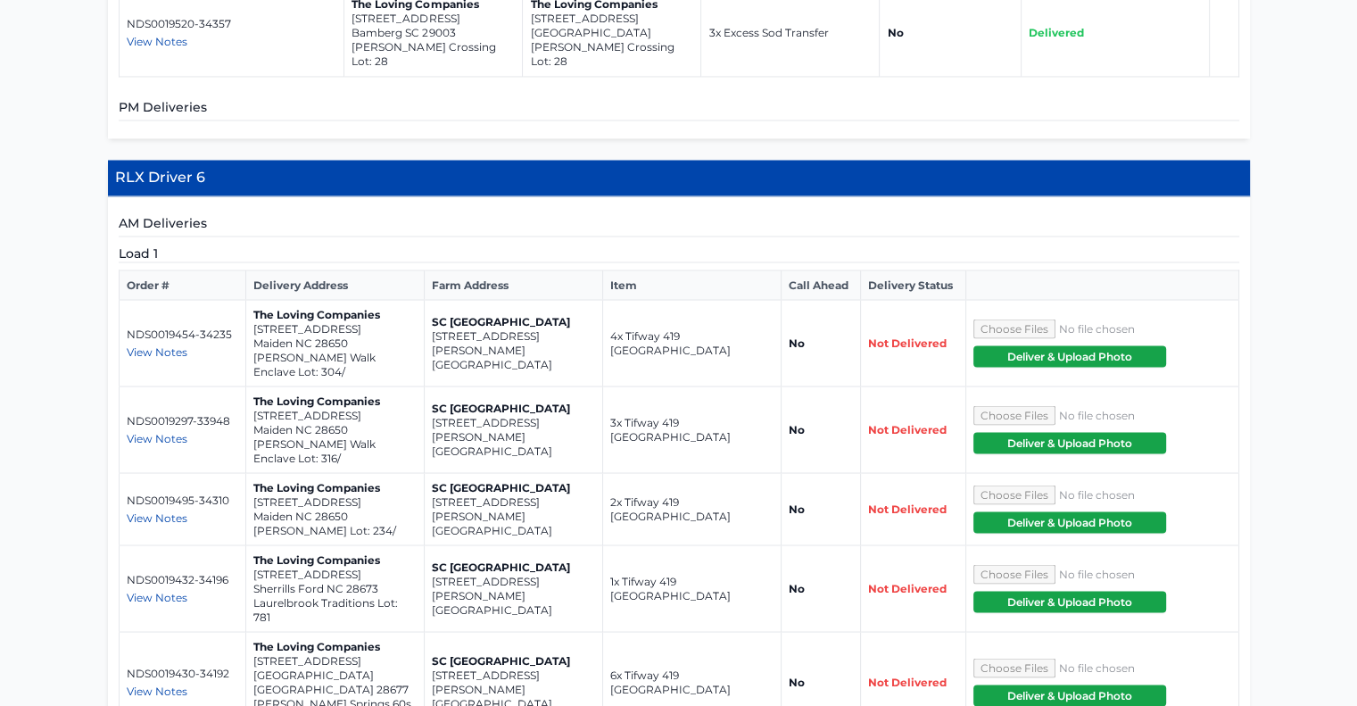
scroll to position [3146, 0]
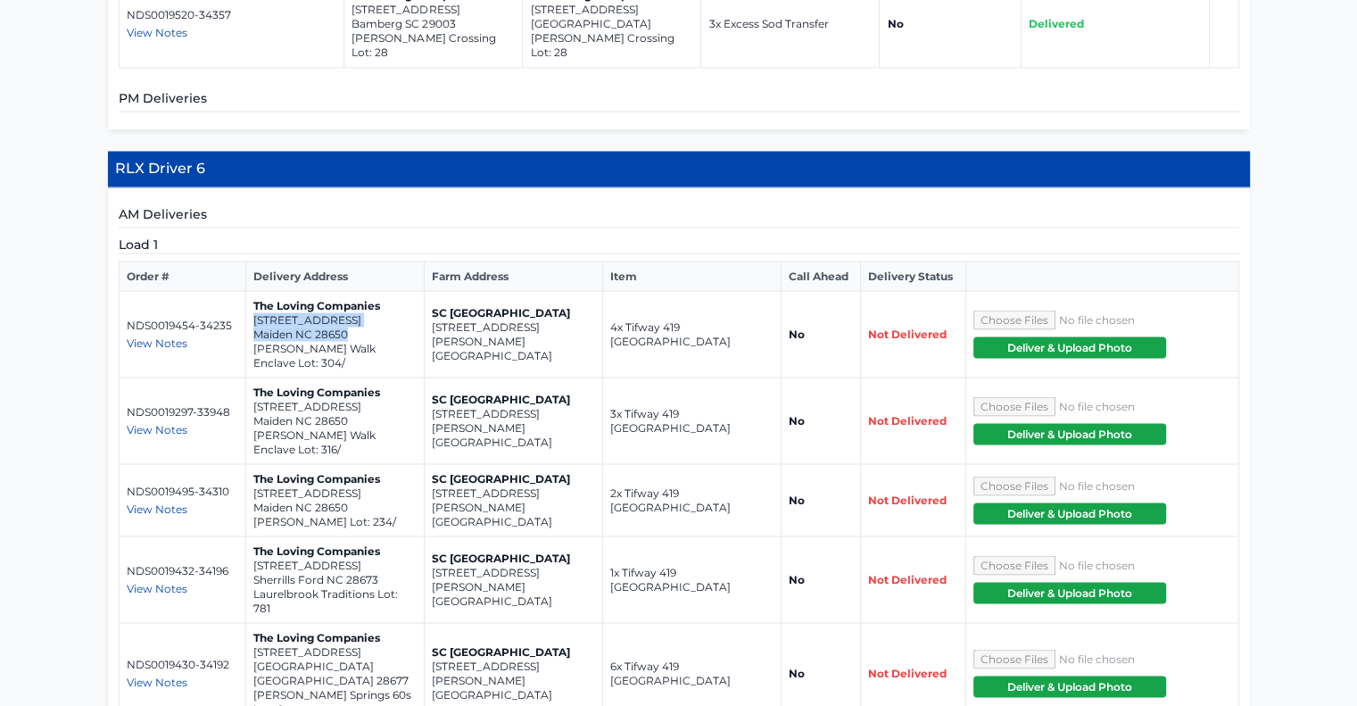
drag, startPoint x: 350, startPoint y: 94, endPoint x: 255, endPoint y: 79, distance: 95.7
click at [255, 291] on td "The Loving Companies [STREET_ADDRESS][GEOGRAPHIC_DATA][PERSON_NAME] Enclave Lot…" at bounding box center [335, 334] width 178 height 87
drag, startPoint x: 359, startPoint y: 177, endPoint x: 253, endPoint y: 167, distance: 105.8
click at [253, 377] on td "The Loving Companies [STREET_ADDRESS][GEOGRAPHIC_DATA][PERSON_NAME] Enclave Lot…" at bounding box center [335, 420] width 178 height 87
drag, startPoint x: 356, startPoint y: 264, endPoint x: 254, endPoint y: 253, distance: 102.3
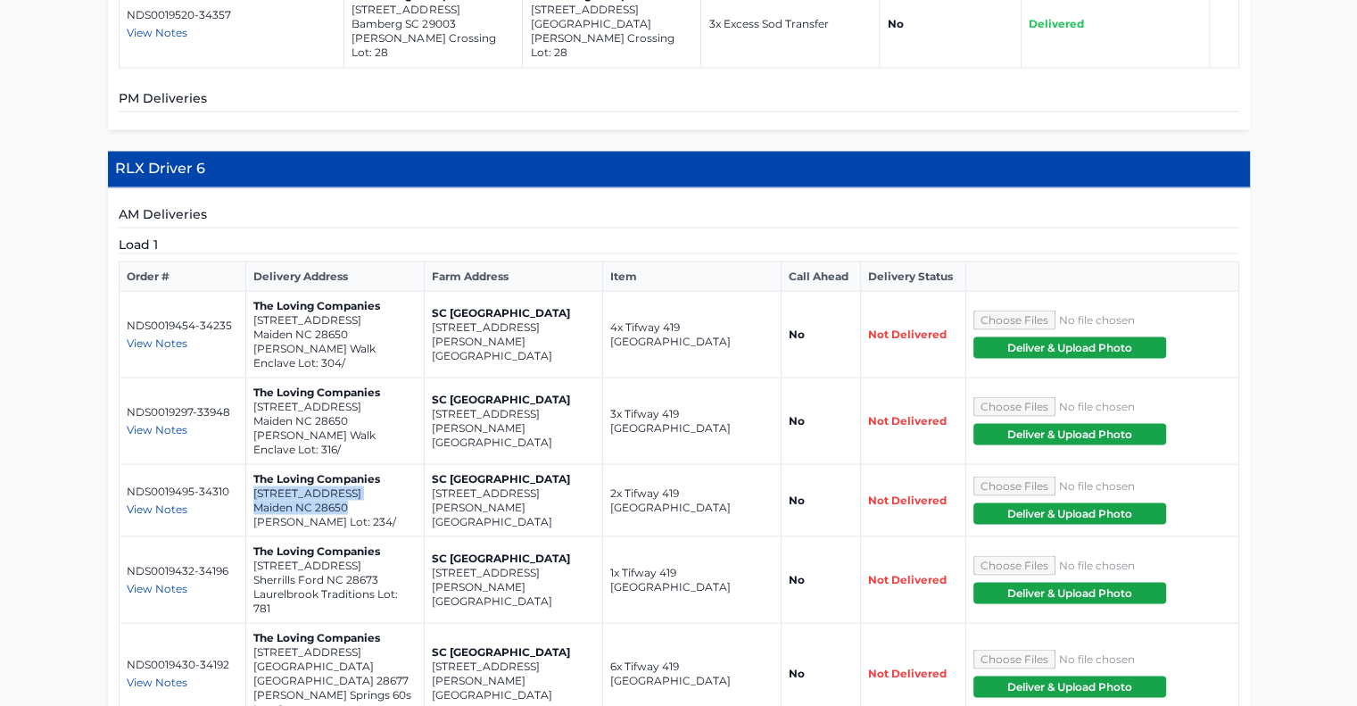
click at [254, 464] on td "The Loving Companies [STREET_ADDRESS][PERSON_NAME]/" at bounding box center [335, 500] width 178 height 72
drag, startPoint x: 377, startPoint y: 352, endPoint x: 250, endPoint y: 339, distance: 128.2
click at [250, 536] on td "The Loving Companies [STREET_ADDRESS] Traditions Lot: 781" at bounding box center [335, 579] width 178 height 87
drag, startPoint x: 362, startPoint y: 422, endPoint x: 252, endPoint y: 413, distance: 111.0
click at [252, 623] on td "The Loving Companies [STREET_ADDRESS] [PERSON_NAME][GEOGRAPHIC_DATA] 60s Lot: 6" at bounding box center [335, 673] width 178 height 101
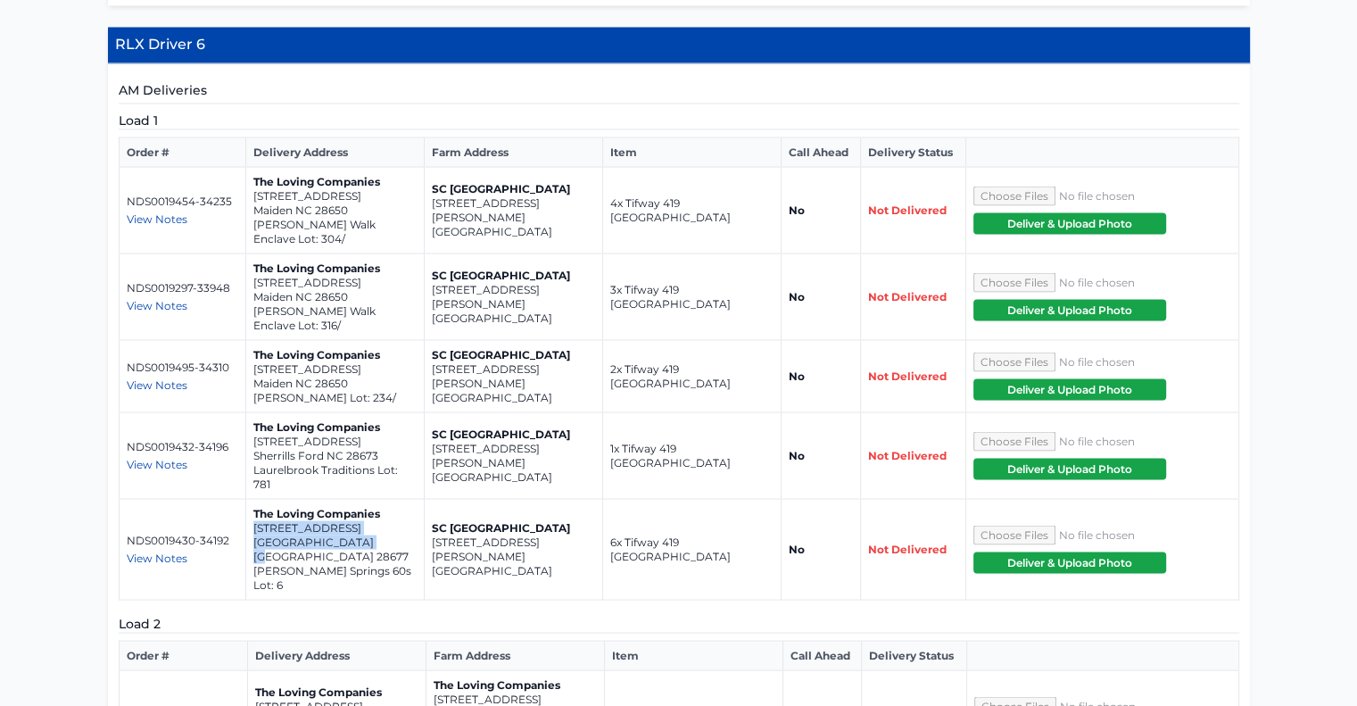
scroll to position [3275, 0]
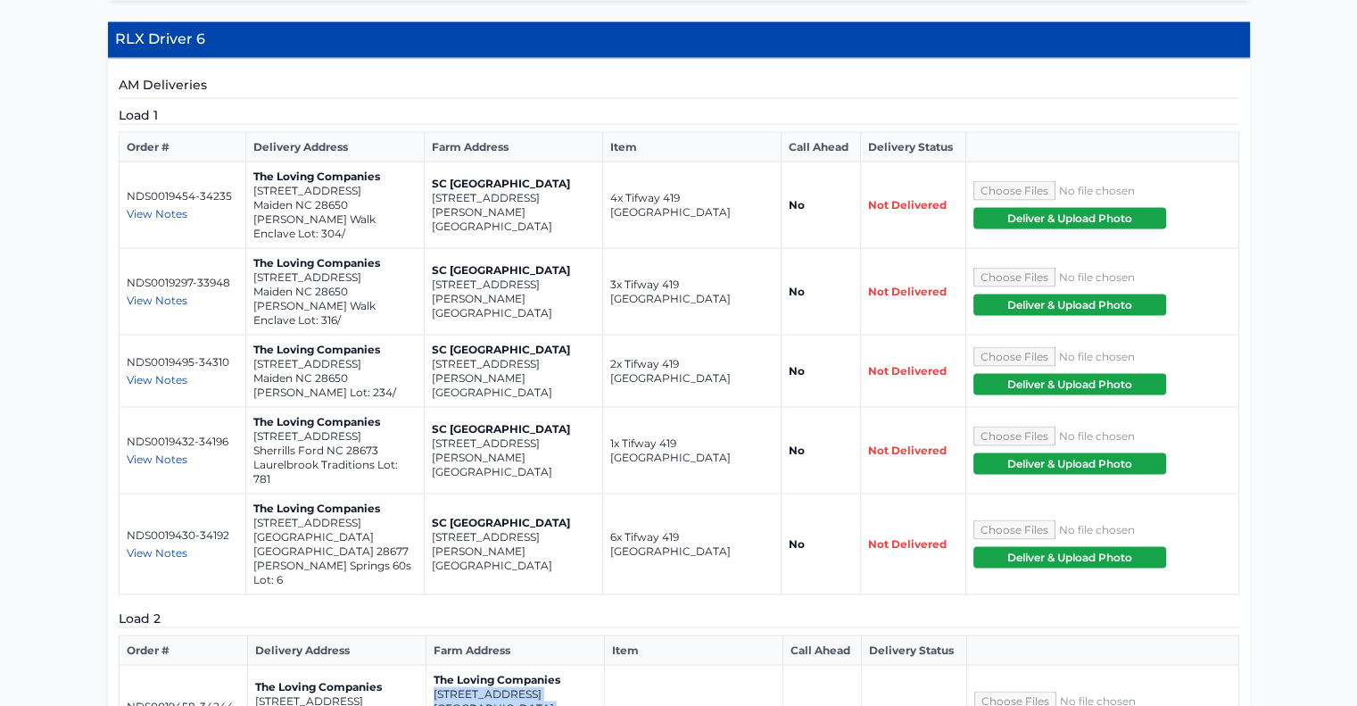
drag, startPoint x: 543, startPoint y: 435, endPoint x: 431, endPoint y: 421, distance: 113.2
click at [431, 665] on td "The Loving Companies [STREET_ADDRESS] [PERSON_NAME][GEOGRAPHIC_DATA] 60s Lot: 7" at bounding box center [515, 715] width 178 height 101
drag, startPoint x: 543, startPoint y: 504, endPoint x: 432, endPoint y: 492, distance: 112.2
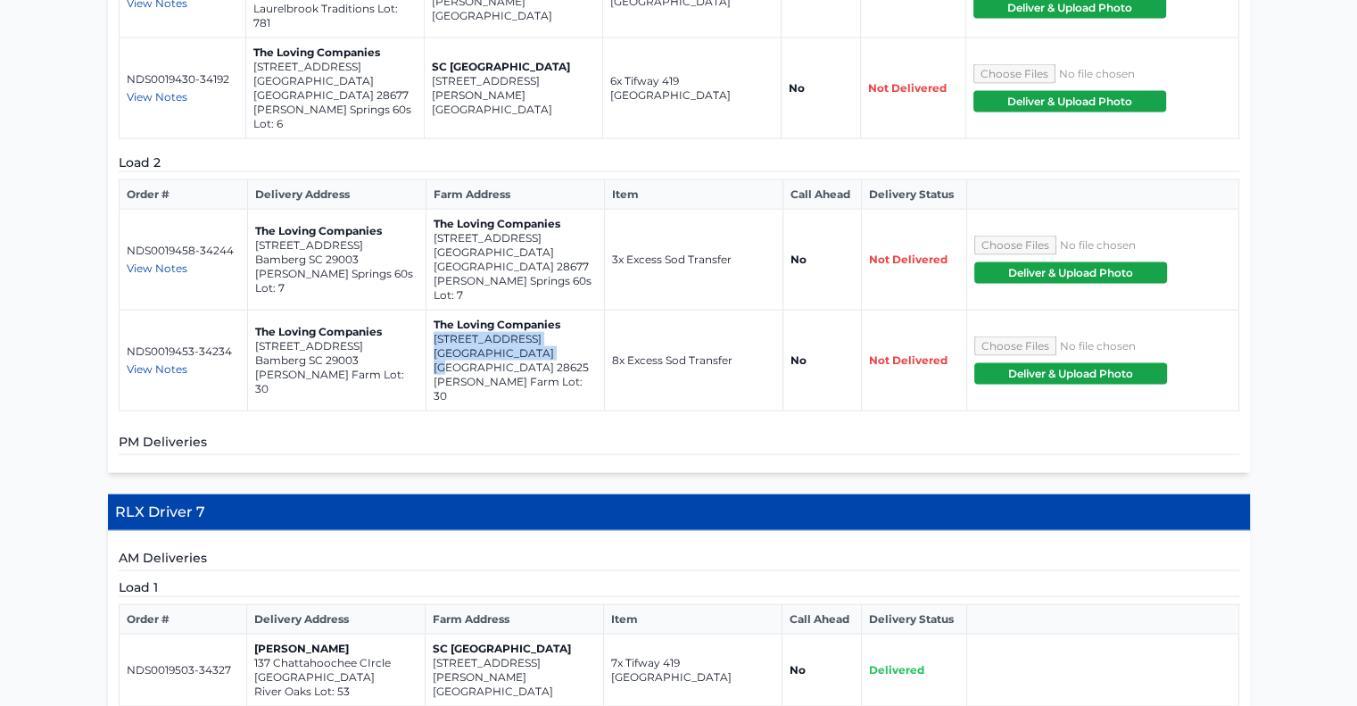
scroll to position [3744, 0]
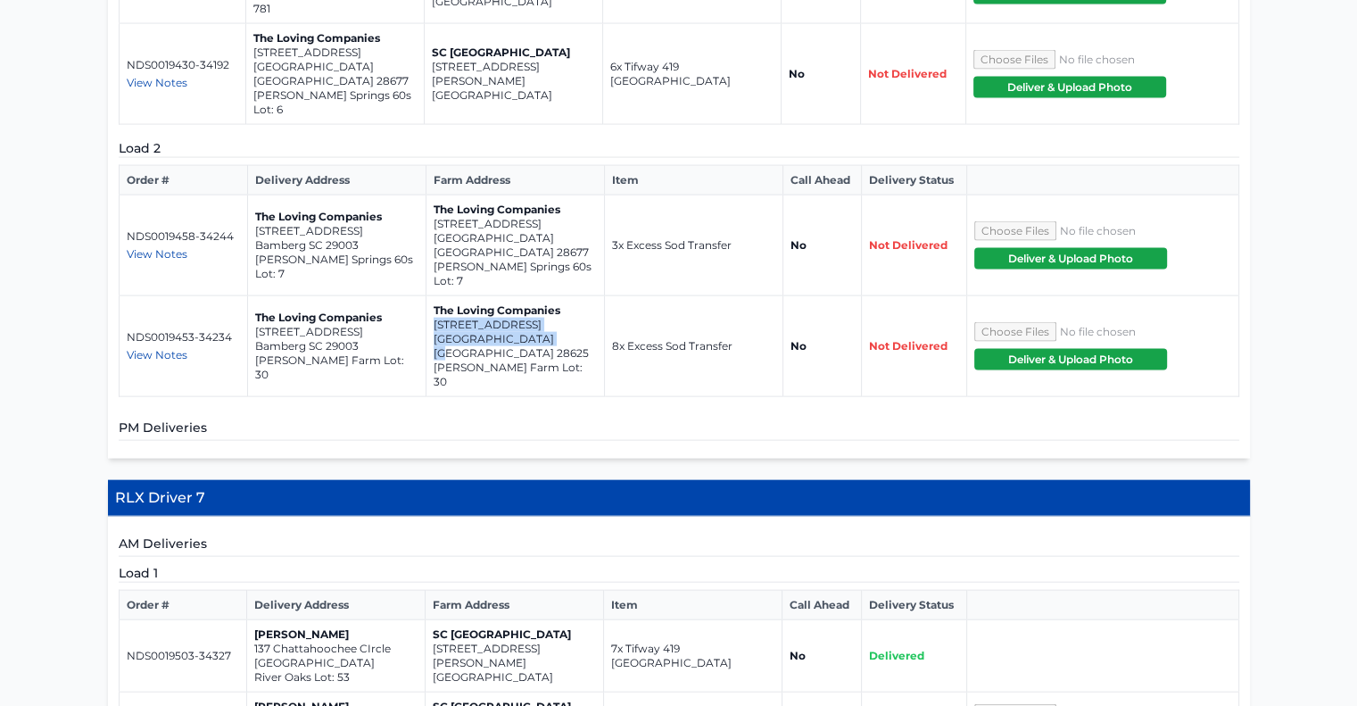
drag, startPoint x: 379, startPoint y: 333, endPoint x: 252, endPoint y: 319, distance: 128.3
click at [252, 620] on td "[PERSON_NAME] [STREET_ADDRESS] River Oaks Lot: 53" at bounding box center [335, 656] width 178 height 72
drag, startPoint x: 361, startPoint y: 404, endPoint x: 259, endPoint y: 399, distance: 101.9
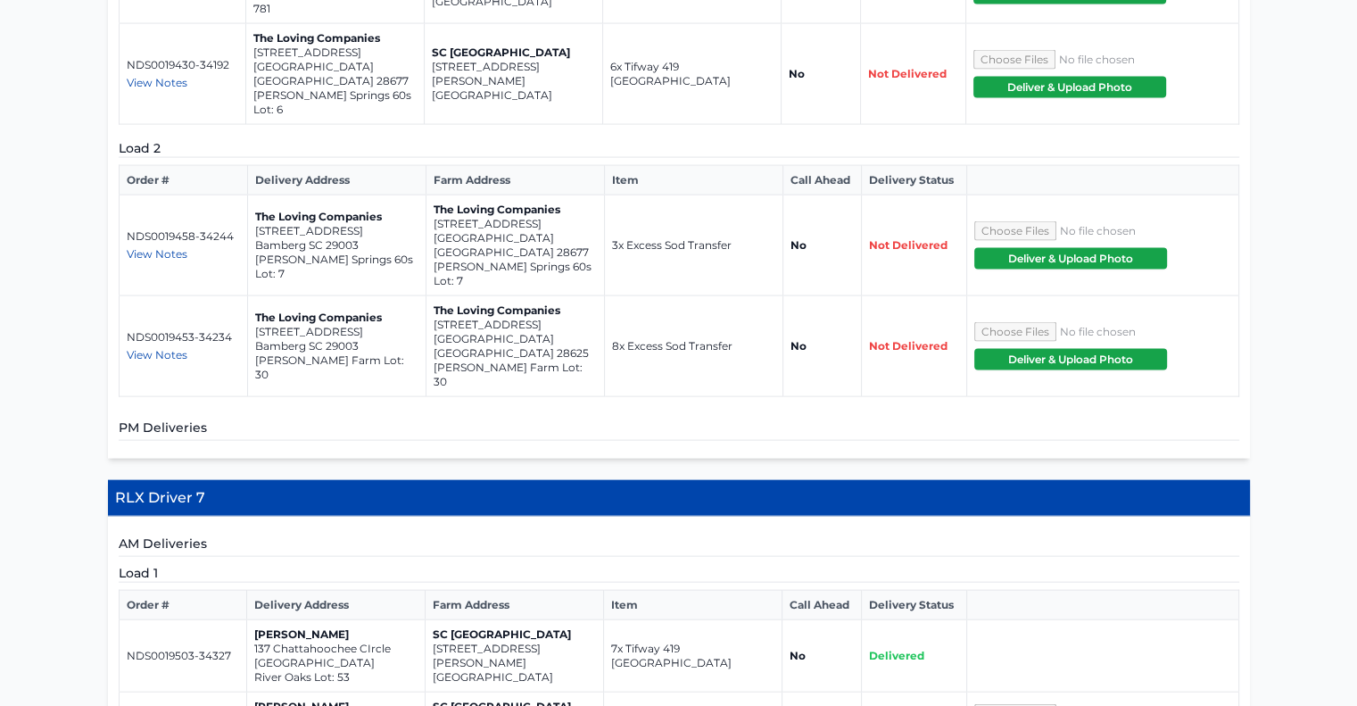
drag, startPoint x: 357, startPoint y: 407, endPoint x: 253, endPoint y: 393, distance: 104.5
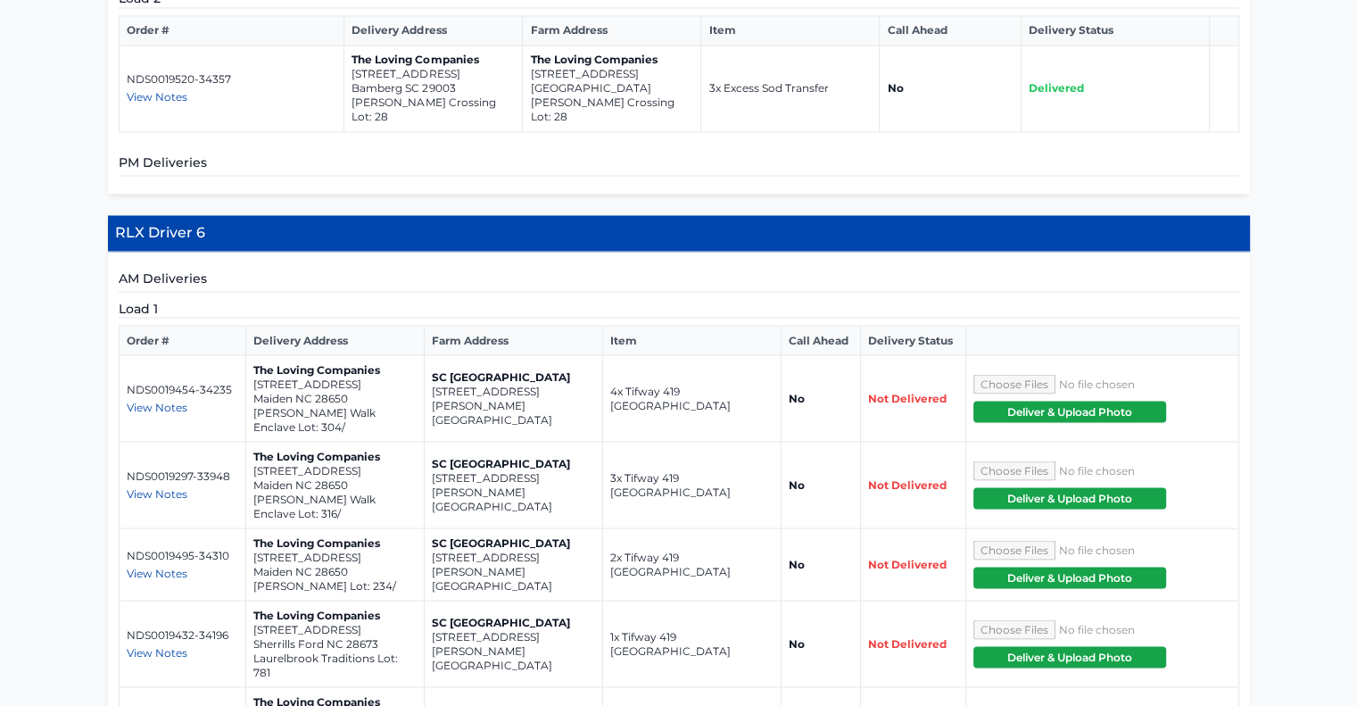
scroll to position [3105, 0]
